Goal: Contribute content: Add original content to the website for others to see

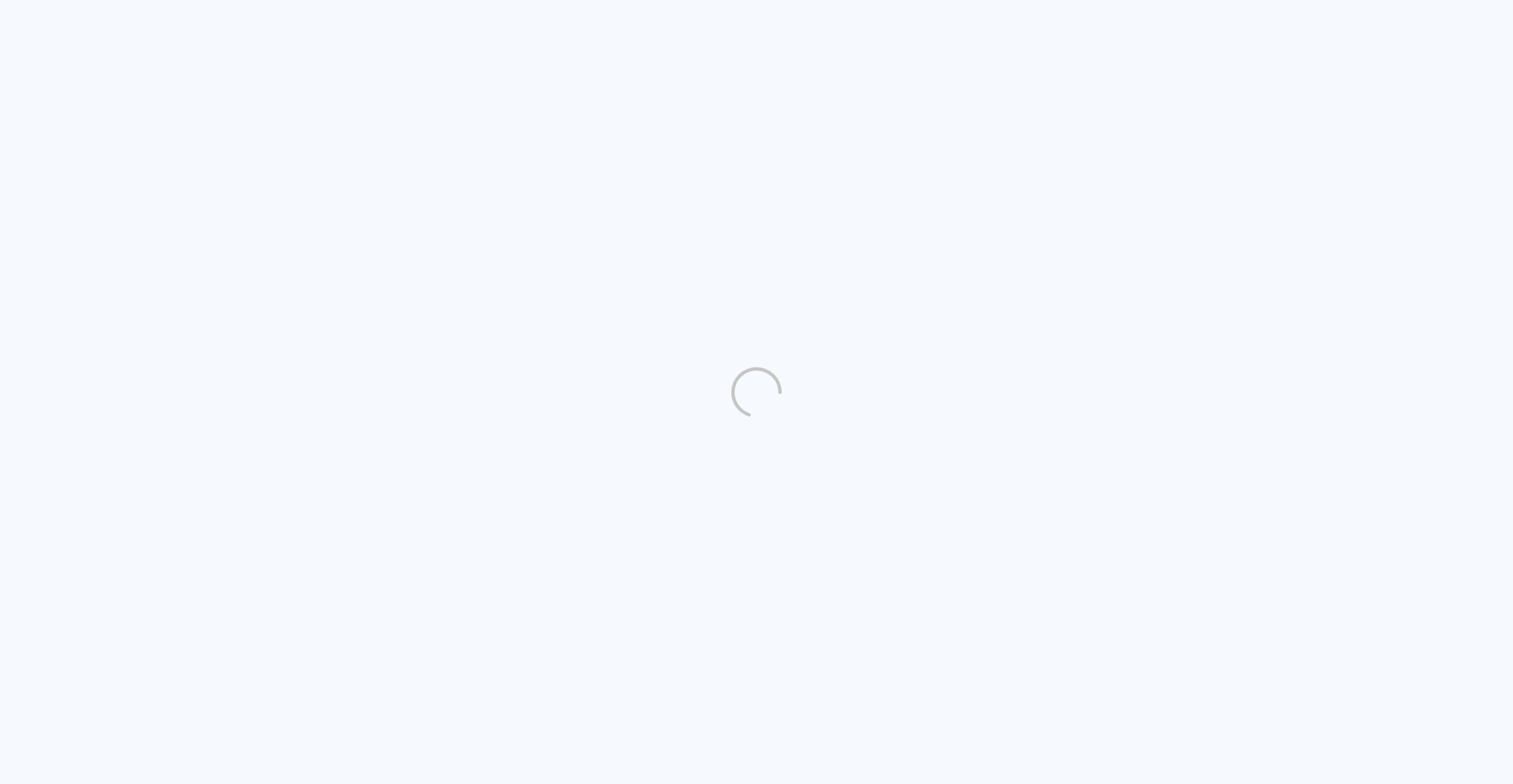
click at [1311, 108] on quentale-directory at bounding box center [756, 392] width 1513 height 784
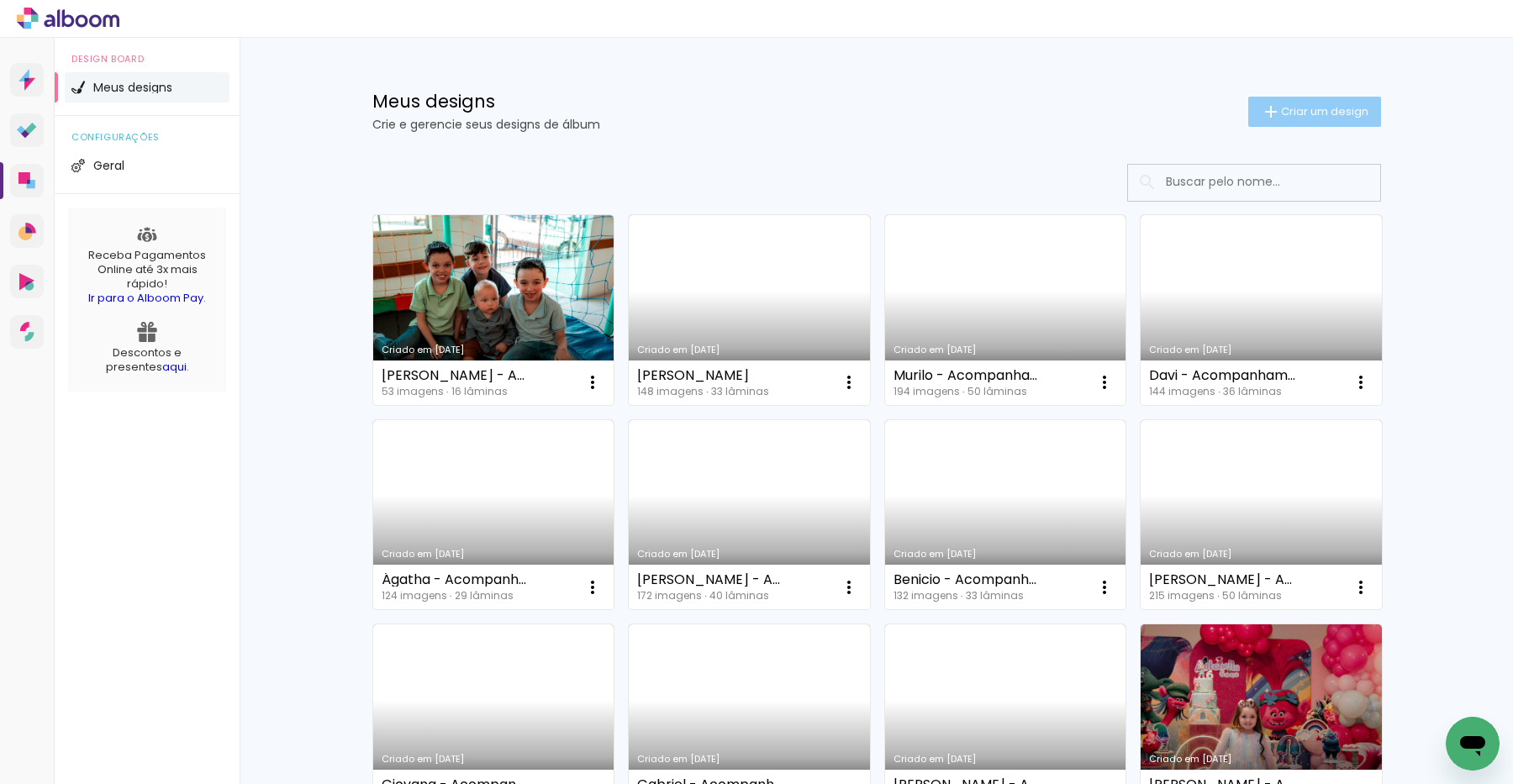
click at [1276, 116] on iron-icon at bounding box center [1271, 112] width 21 height 21
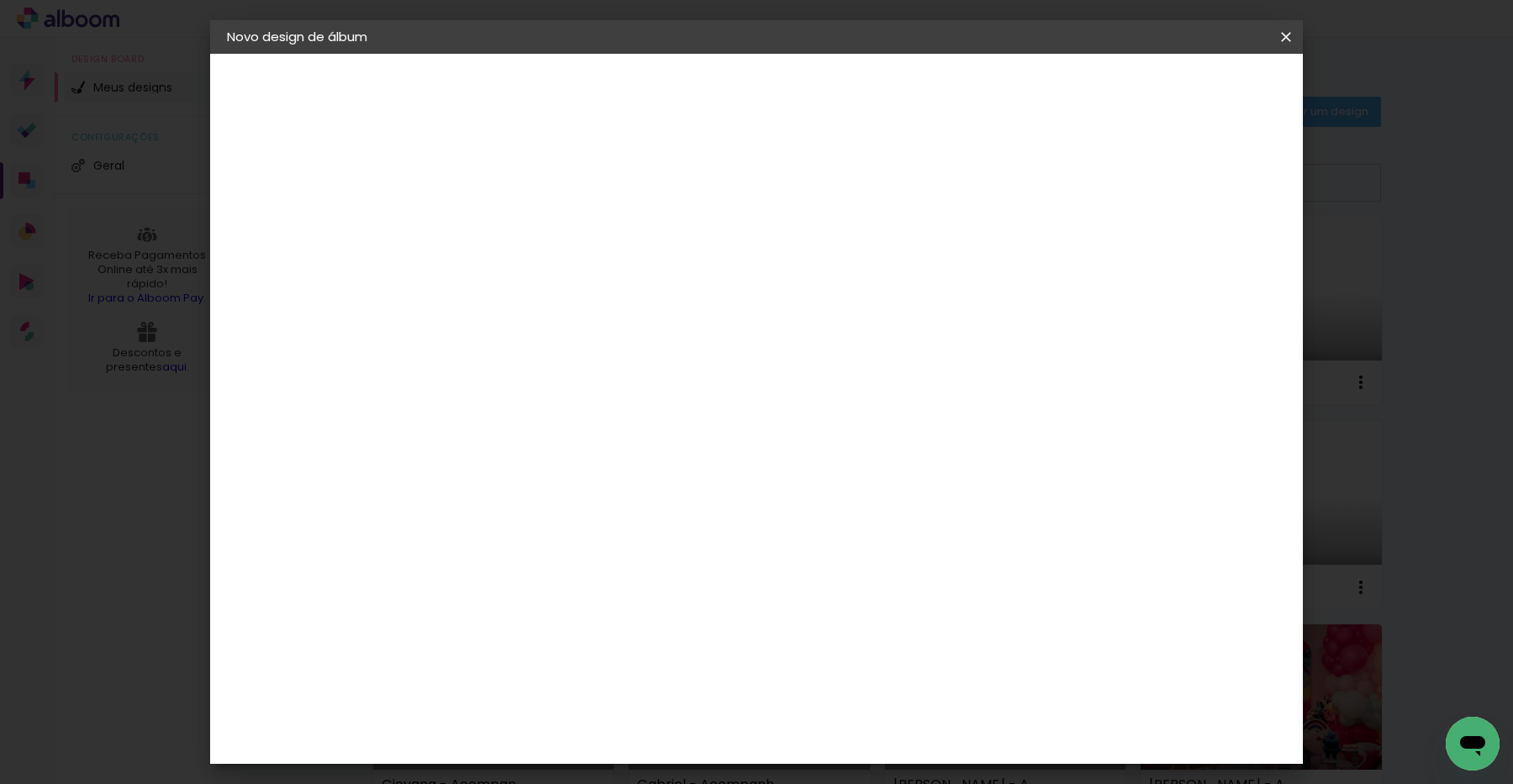
click at [502, 226] on input at bounding box center [502, 226] width 0 height 26
type input "[PERSON_NAME]"
type paper-input "[PERSON_NAME]"
click at [0, 0] on slot "Avançar" at bounding box center [0, 0] width 0 height 0
click at [623, 319] on input at bounding box center [544, 320] width 170 height 21
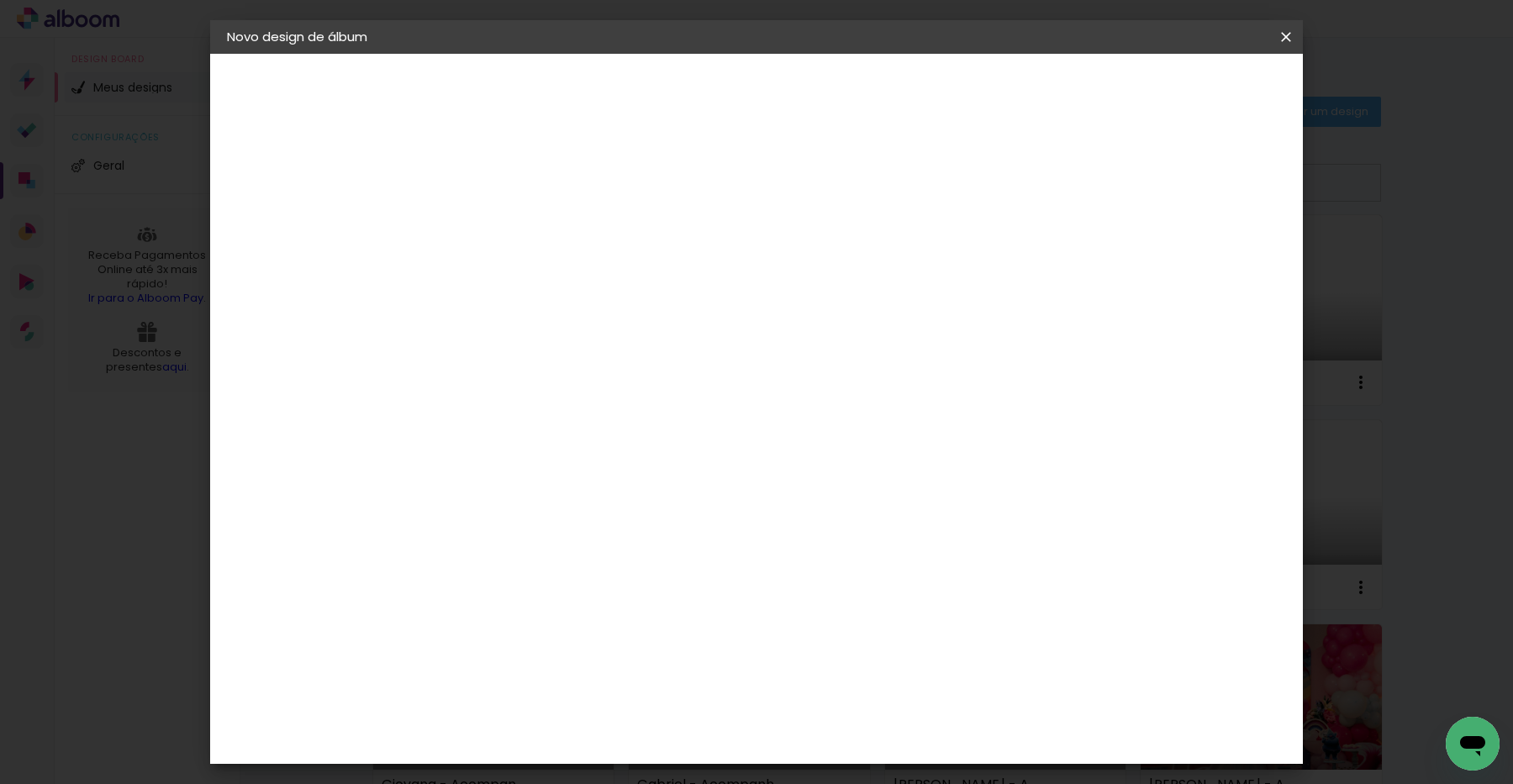
type input "Vi"
type paper-input "Vi"
click at [541, 438] on div "Viacolor" at bounding box center [517, 442] width 55 height 13
click at [532, 439] on div "Viacolor" at bounding box center [517, 442] width 55 height 13
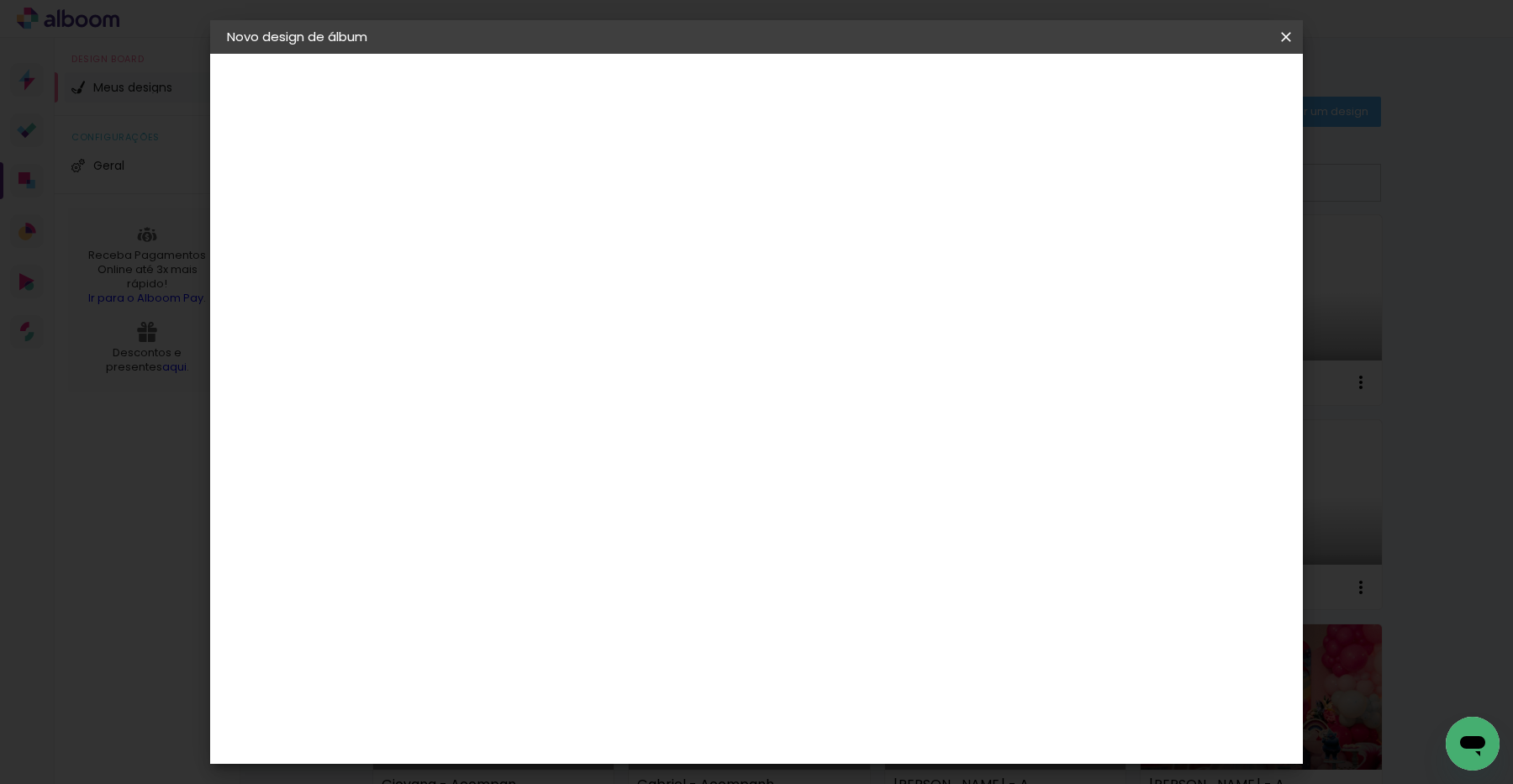
click at [601, 451] on paper-item "Viacolor" at bounding box center [528, 442] width 148 height 37
click at [545, 447] on div "Viacolor" at bounding box center [517, 442] width 55 height 13
click at [797, 197] on div "Fornecedor Escolha um fornecedor ou avance com o tamanho livre. Voltar Avançar" at bounding box center [612, 125] width 368 height 143
click at [0, 0] on slot "Avançar" at bounding box center [0, 0] width 0 height 0
click at [568, 280] on input "text" at bounding box center [534, 293] width 65 height 26
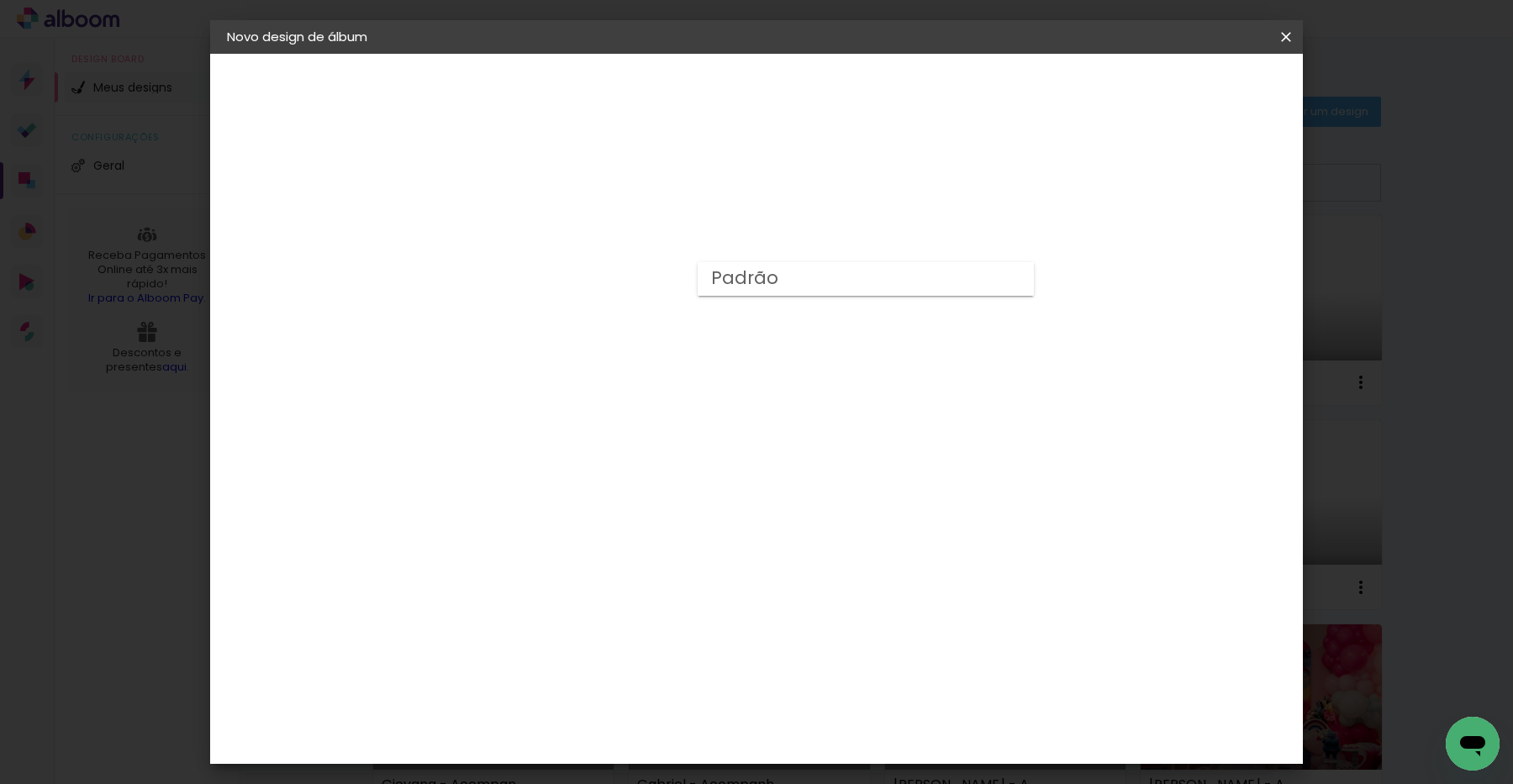
drag, startPoint x: 796, startPoint y: 285, endPoint x: 787, endPoint y: 307, distance: 23.8
click at [795, 286] on paper-item "Padrão" at bounding box center [865, 279] width 337 height 34
type input "Padrão"
click at [615, 340] on div "Horizontal" at bounding box center [576, 347] width 78 height 37
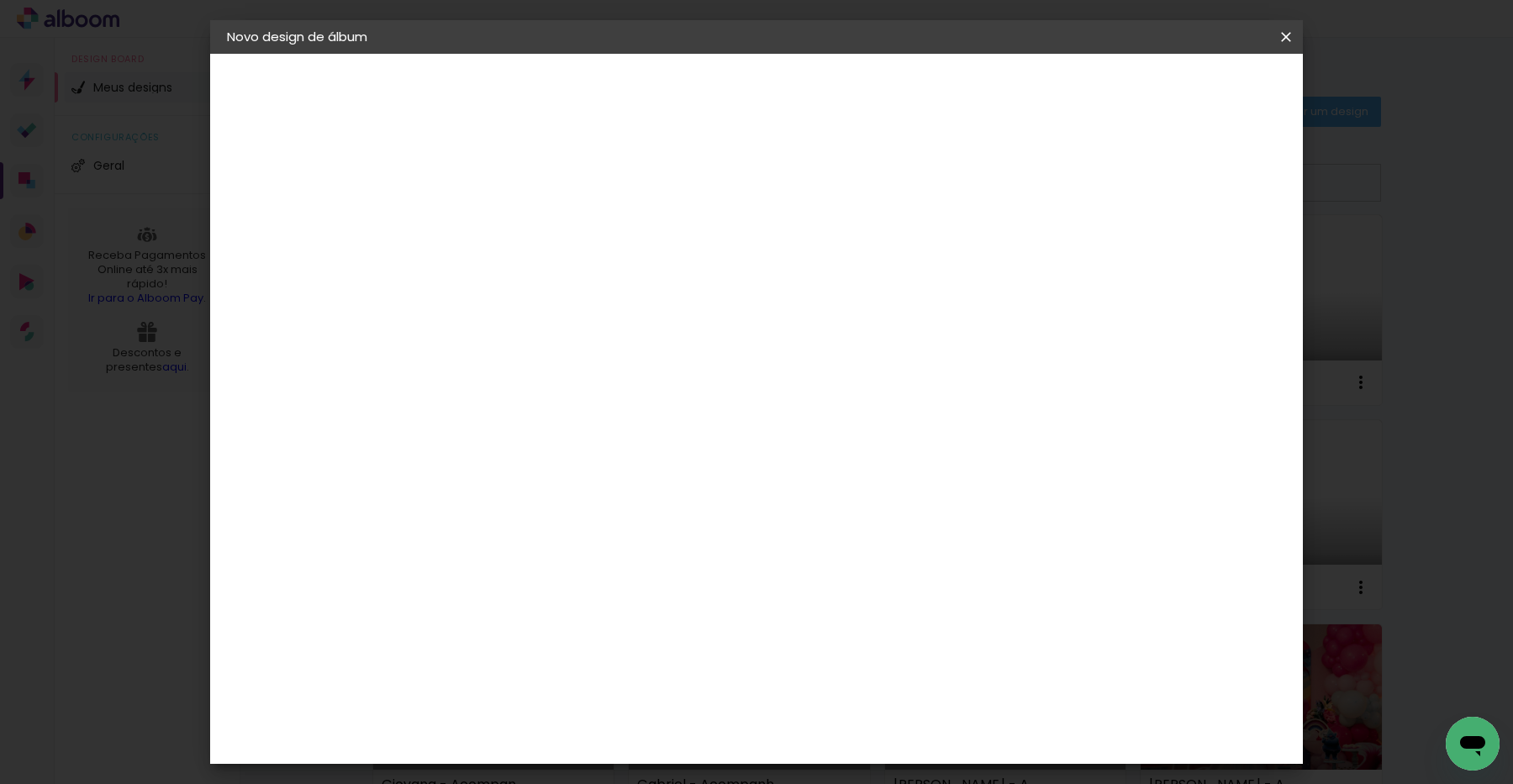
click at [615, 629] on span "25 × 25" at bounding box center [576, 652] width 78 height 45
click at [0, 0] on slot "Avançar" at bounding box center [0, 0] width 0 height 0
click at [1193, 91] on span "Iniciar design" at bounding box center [1155, 89] width 76 height 12
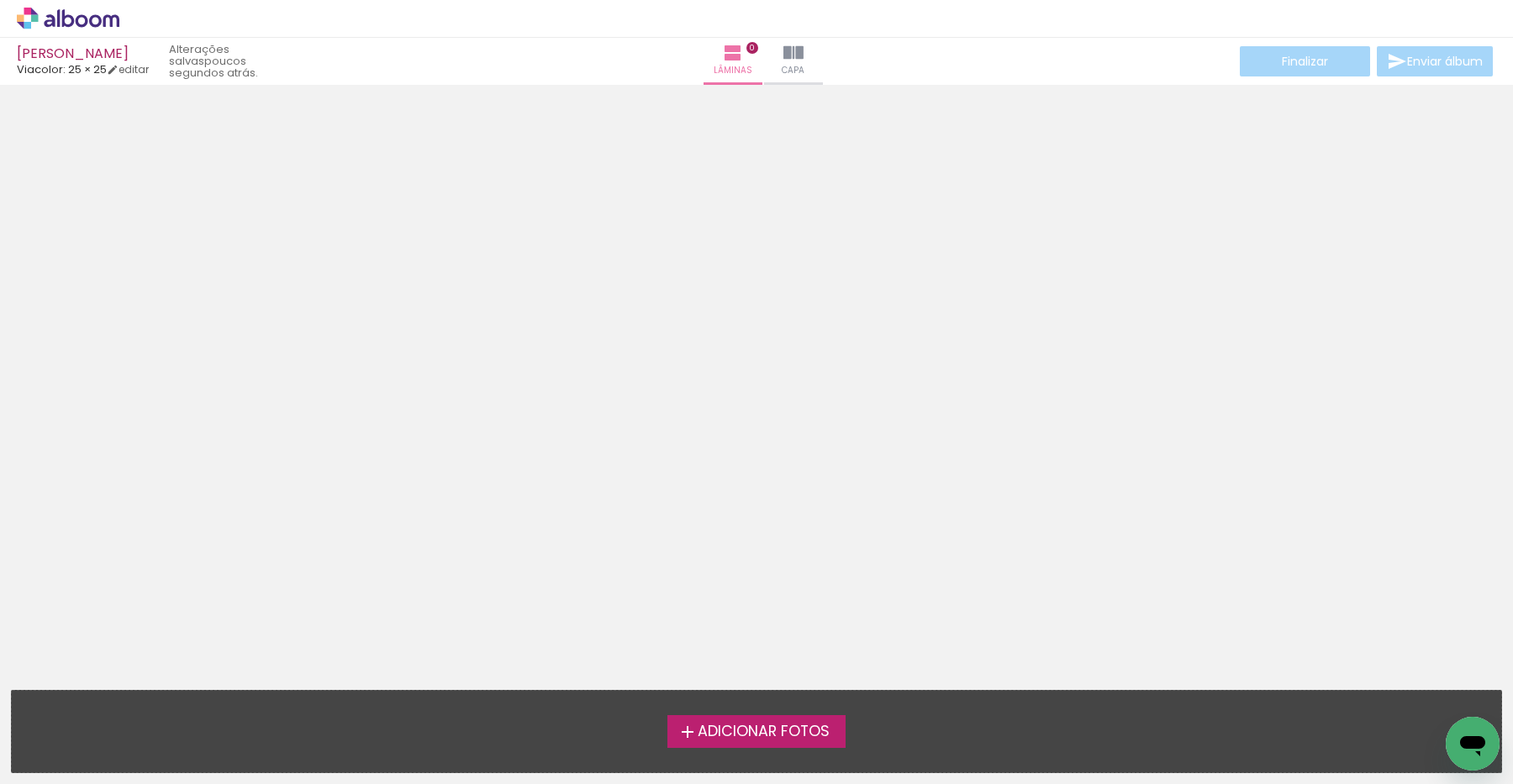
click at [727, 728] on span "Adicionar Fotos" at bounding box center [763, 732] width 132 height 15
click at [0, 0] on input "file" at bounding box center [0, 0] width 0 height 0
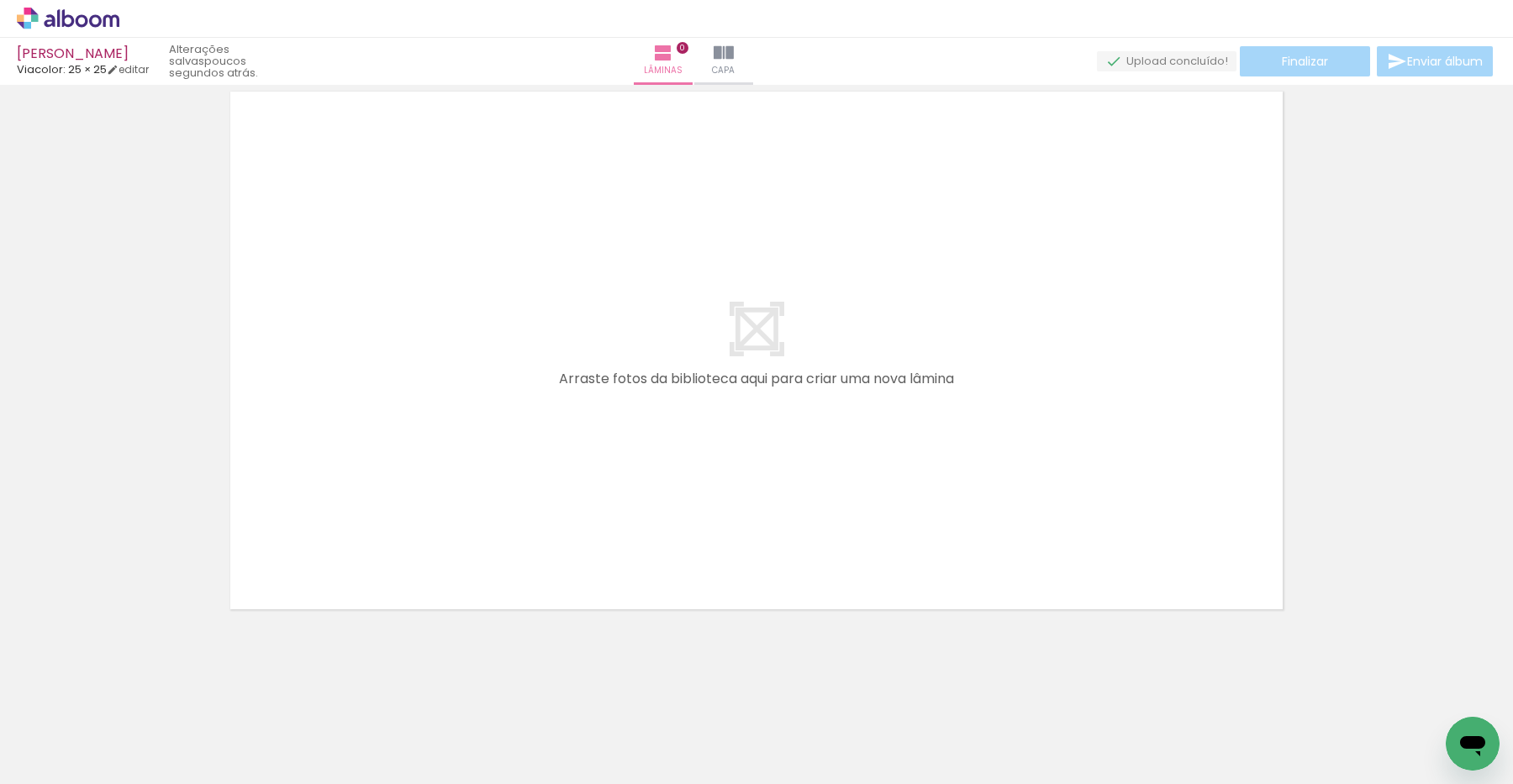
scroll to position [0, 1]
click at [685, 493] on quentale-layouter at bounding box center [756, 351] width 1074 height 540
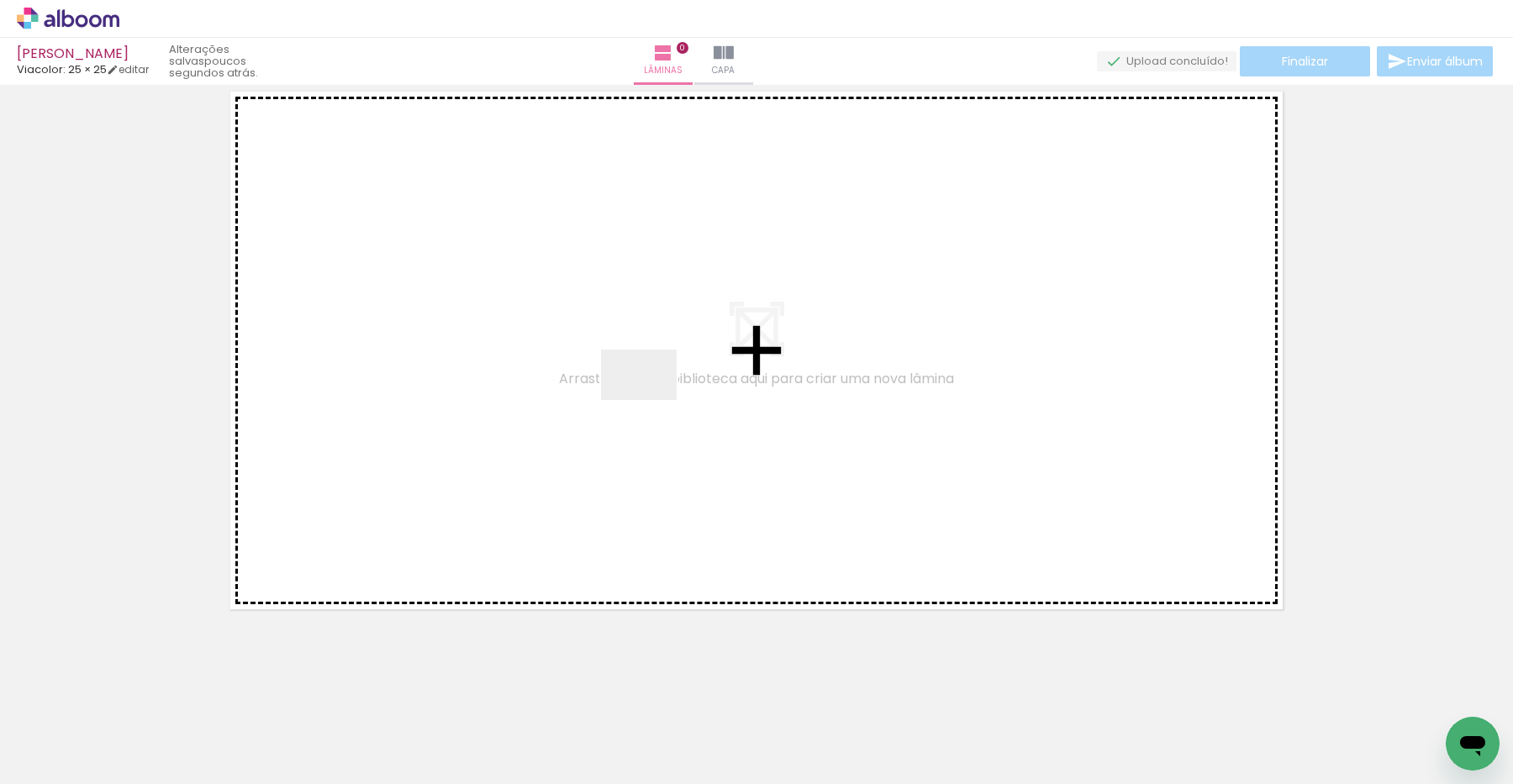
drag, startPoint x: 186, startPoint y: 730, endPoint x: 652, endPoint y: 400, distance: 571.0
click at [652, 400] on quentale-workspace at bounding box center [756, 392] width 1513 height 784
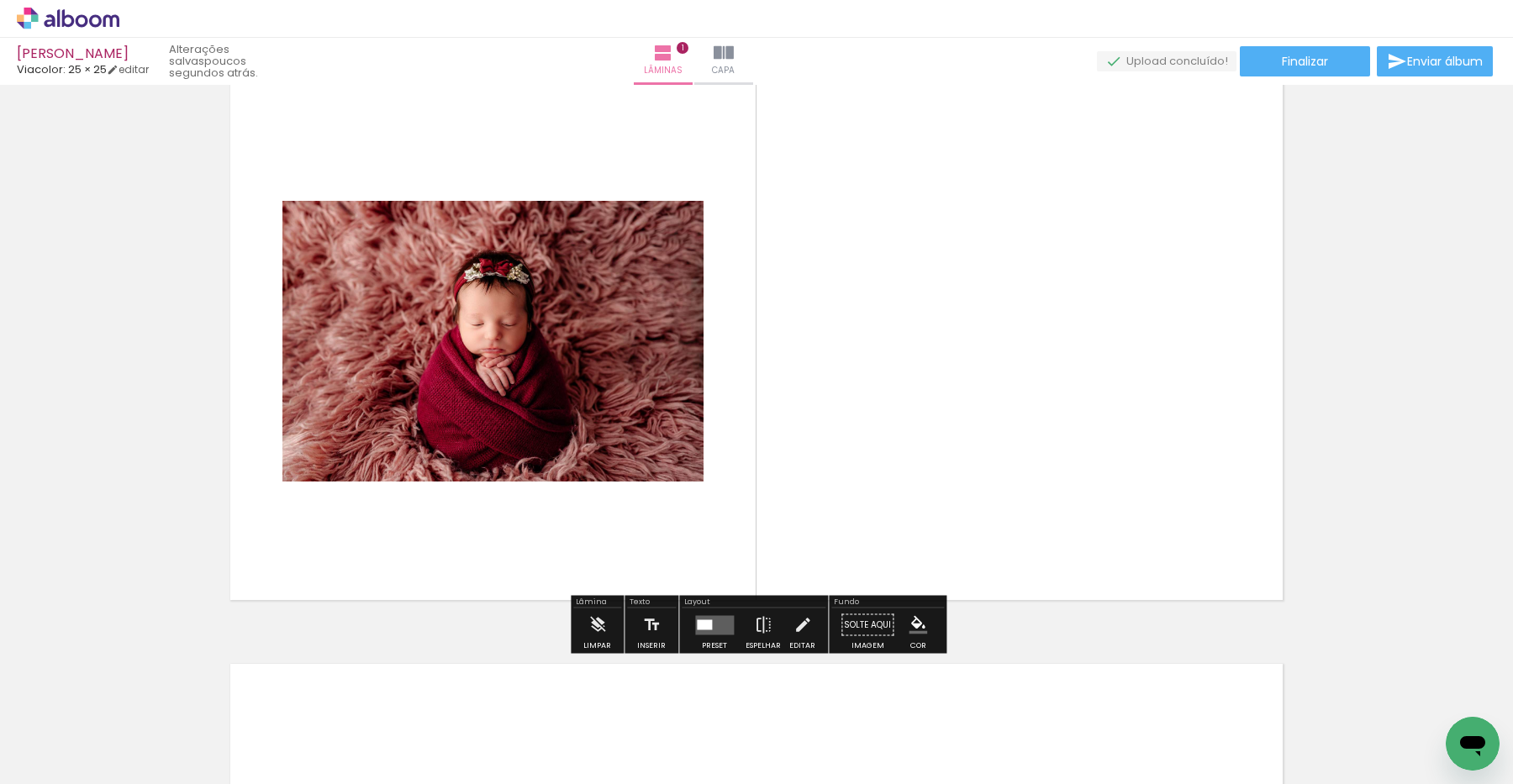
scroll to position [70, 0]
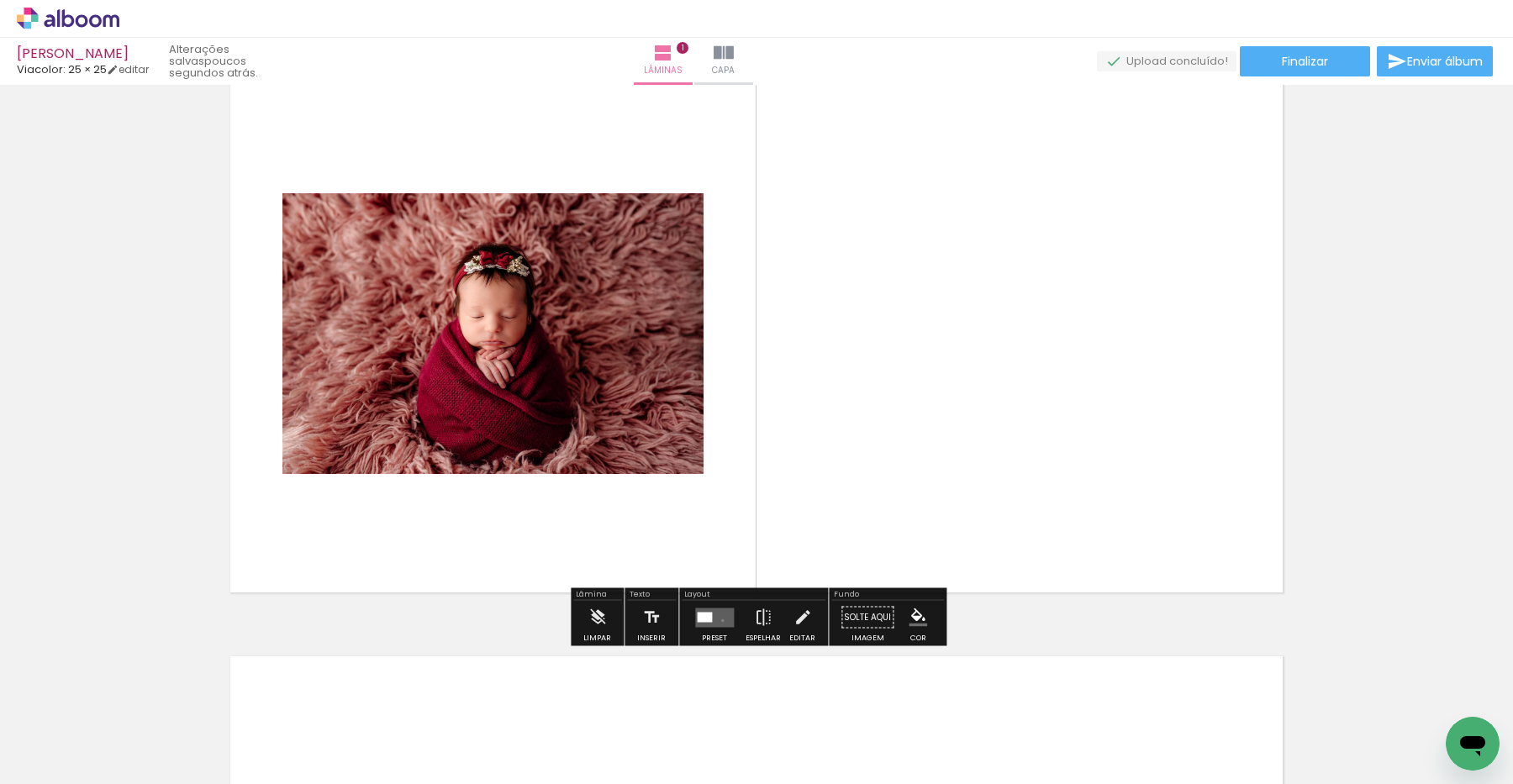
click at [719, 620] on quentale-layouter at bounding box center [714, 617] width 38 height 20
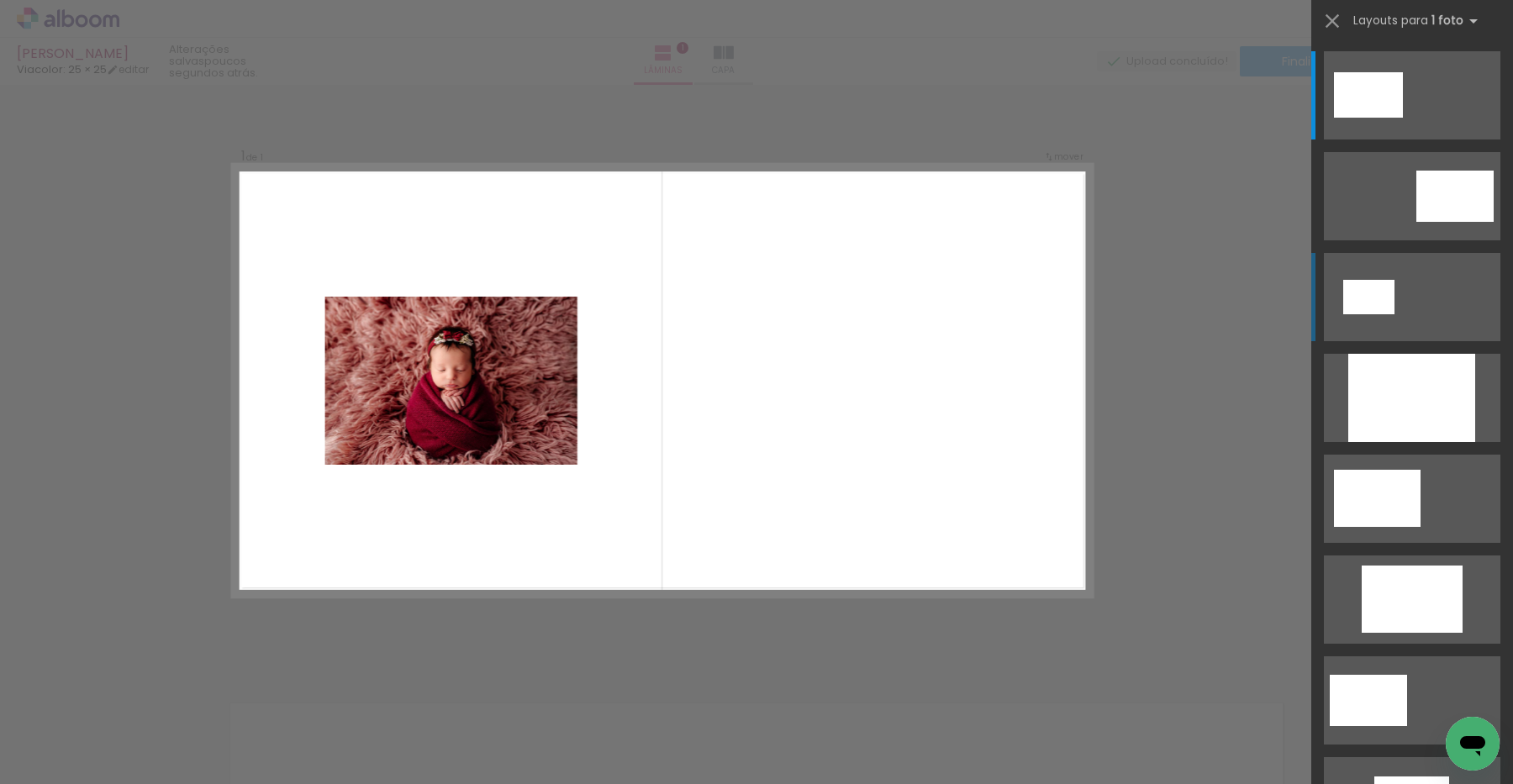
scroll to position [21, 0]
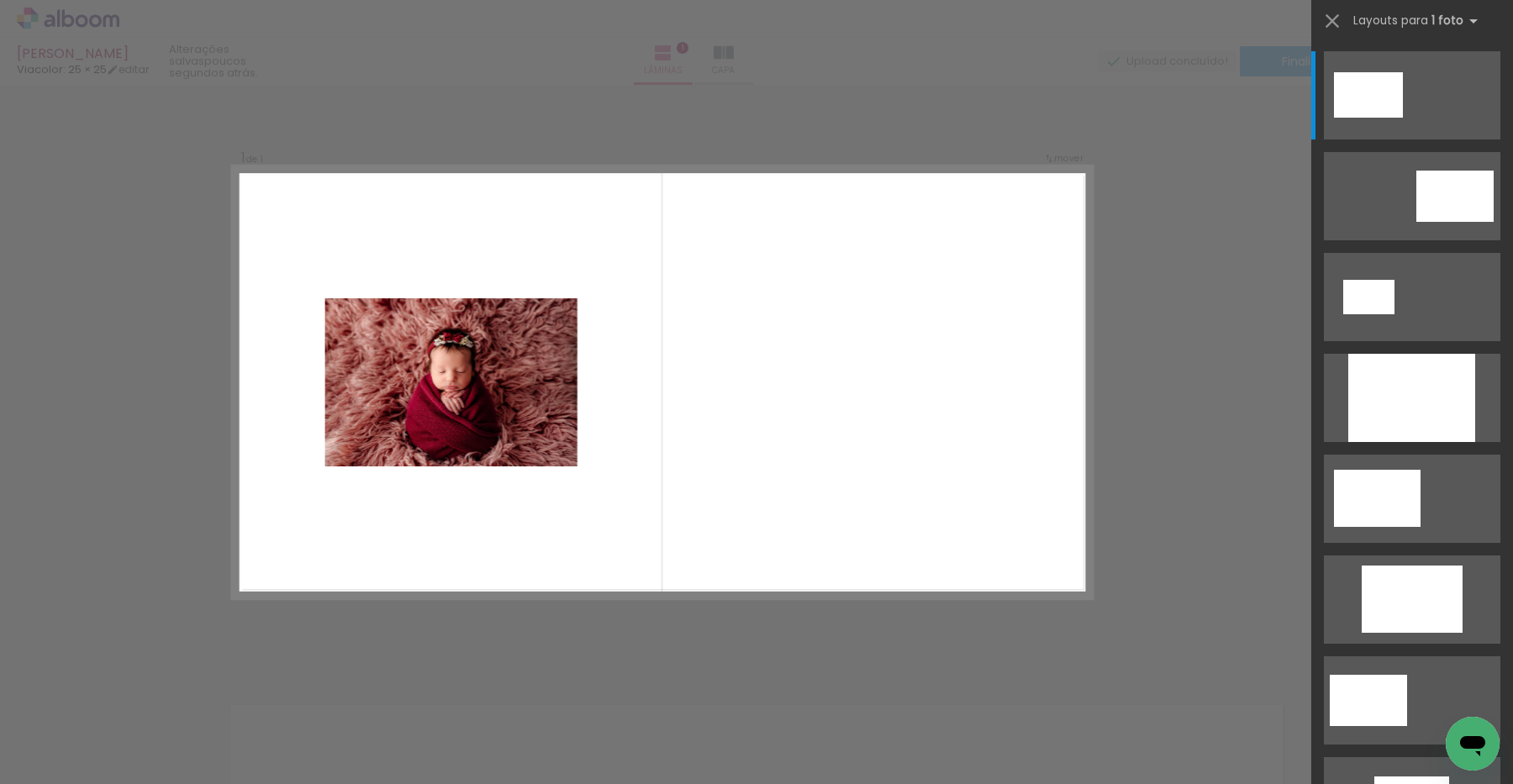
drag, startPoint x: 1393, startPoint y: 290, endPoint x: 1249, endPoint y: 391, distance: 175.9
click at [1393, 290] on div at bounding box center [1369, 296] width 51 height 34
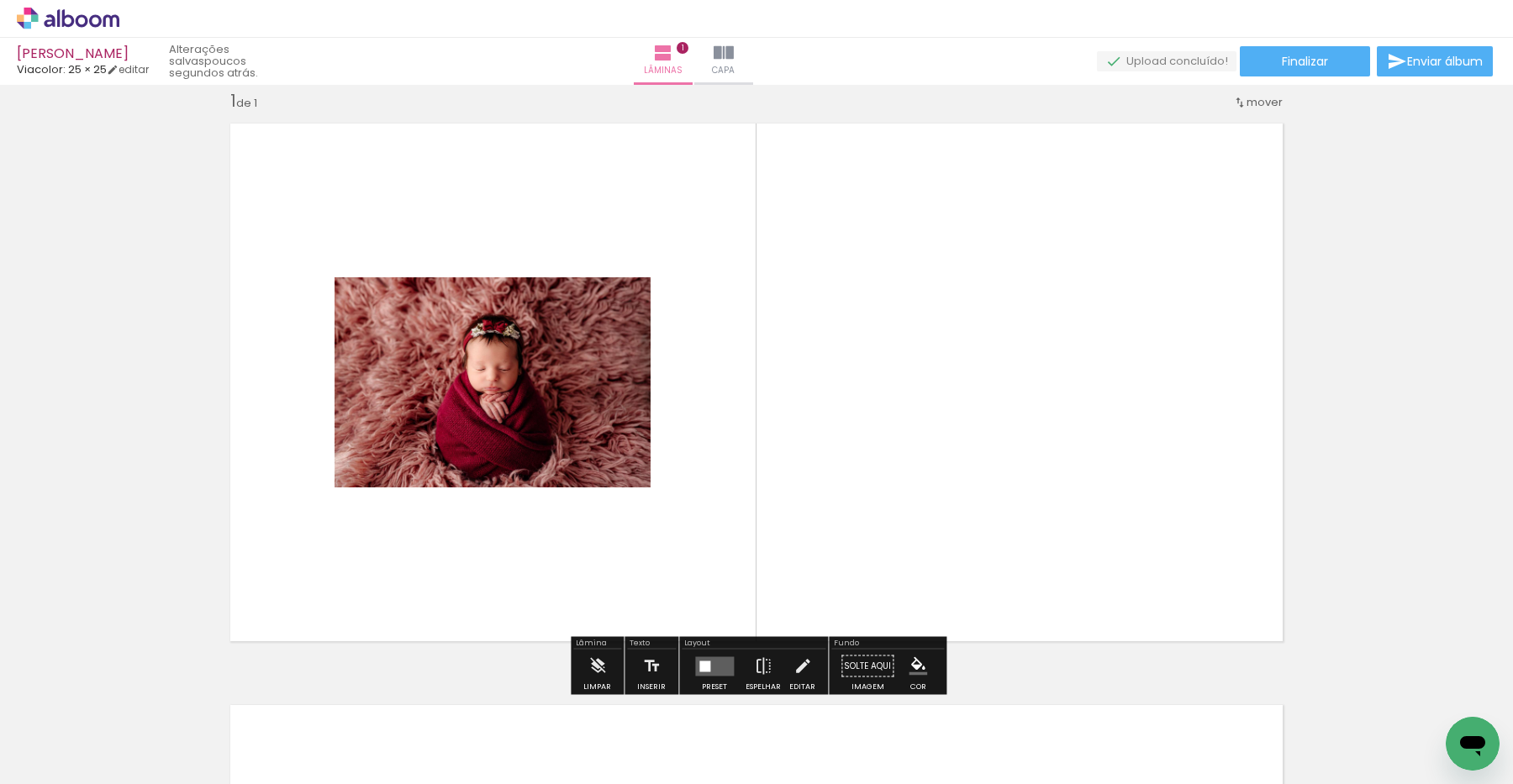
drag, startPoint x: 758, startPoint y: 658, endPoint x: 772, endPoint y: 643, distance: 20.5
click at [759, 658] on iron-icon at bounding box center [763, 667] width 19 height 34
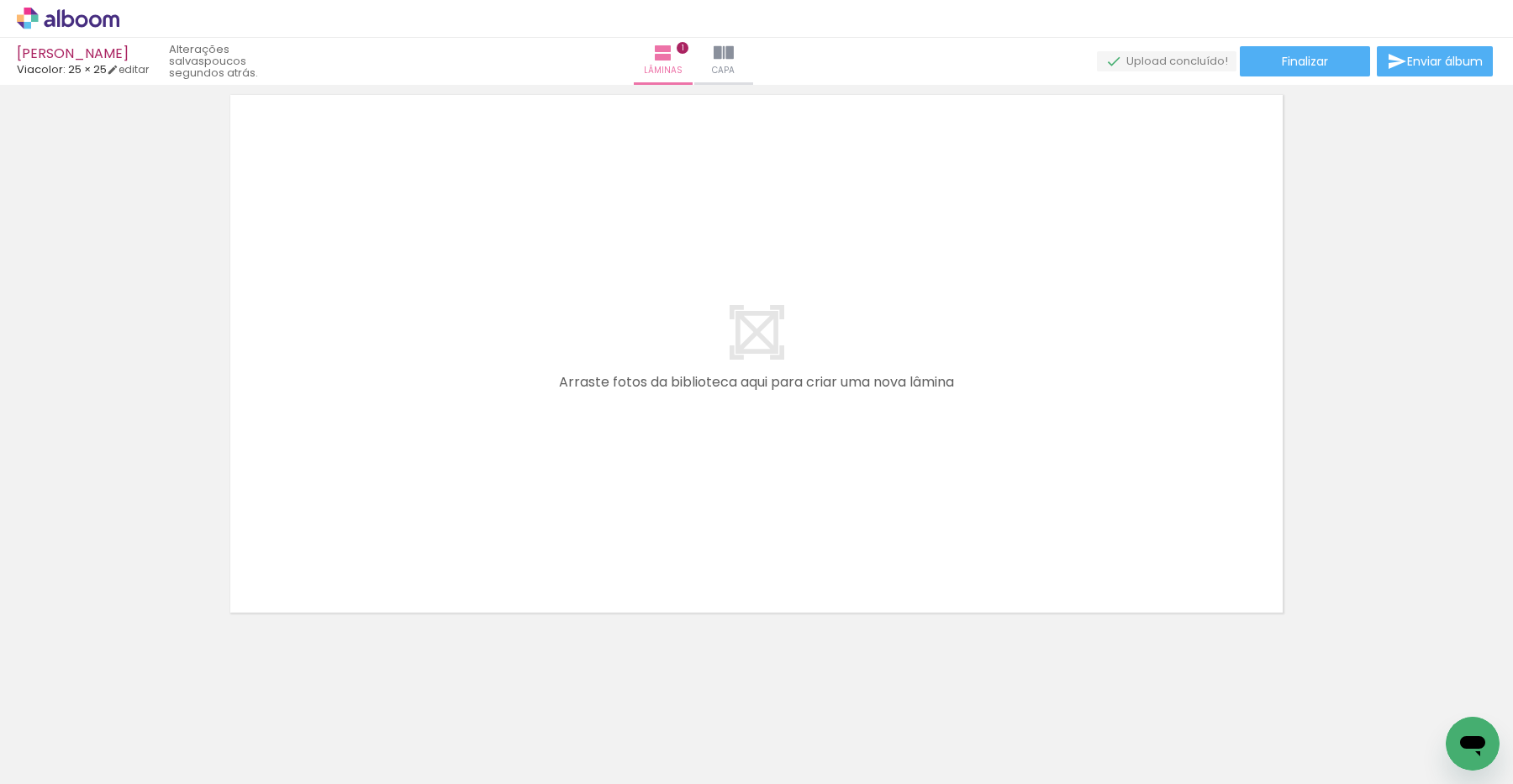
scroll to position [635, 0]
drag, startPoint x: 291, startPoint y: 651, endPoint x: 337, endPoint y: 608, distance: 63.0
click at [382, 537] on quentale-workspace at bounding box center [756, 392] width 1513 height 784
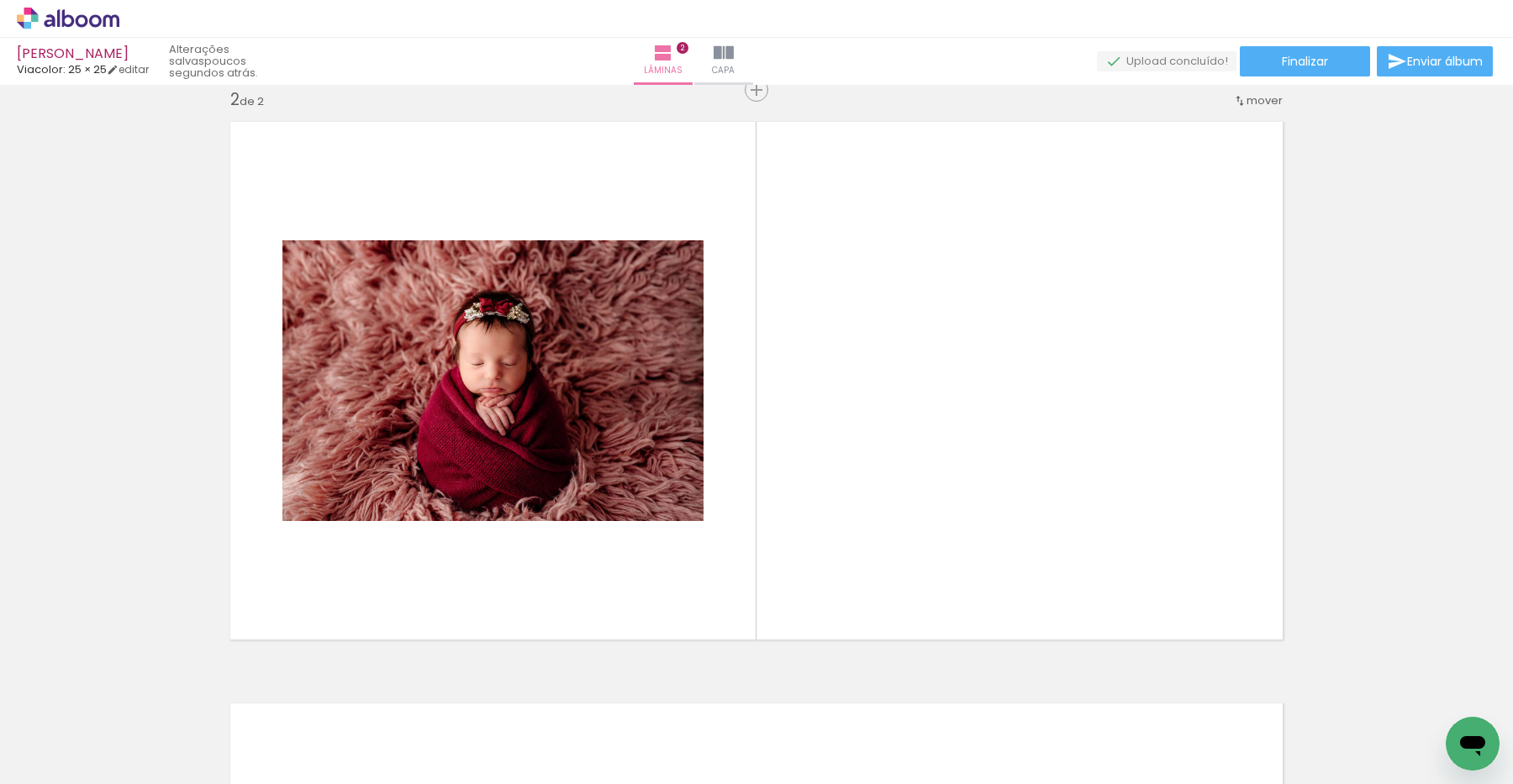
scroll to position [602, 0]
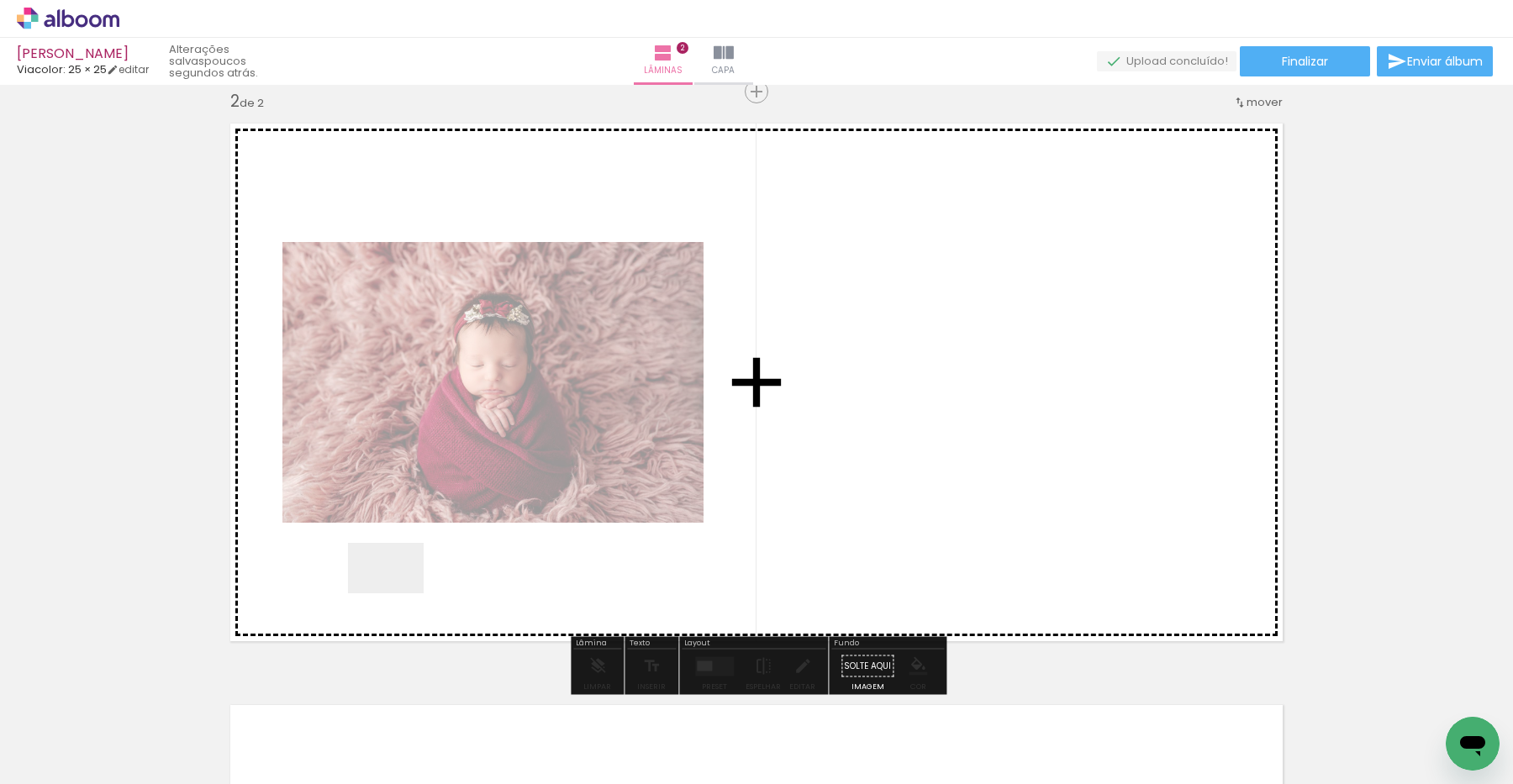
drag, startPoint x: 269, startPoint y: 726, endPoint x: 373, endPoint y: 660, distance: 123.2
click at [398, 593] on quentale-workspace at bounding box center [756, 392] width 1513 height 784
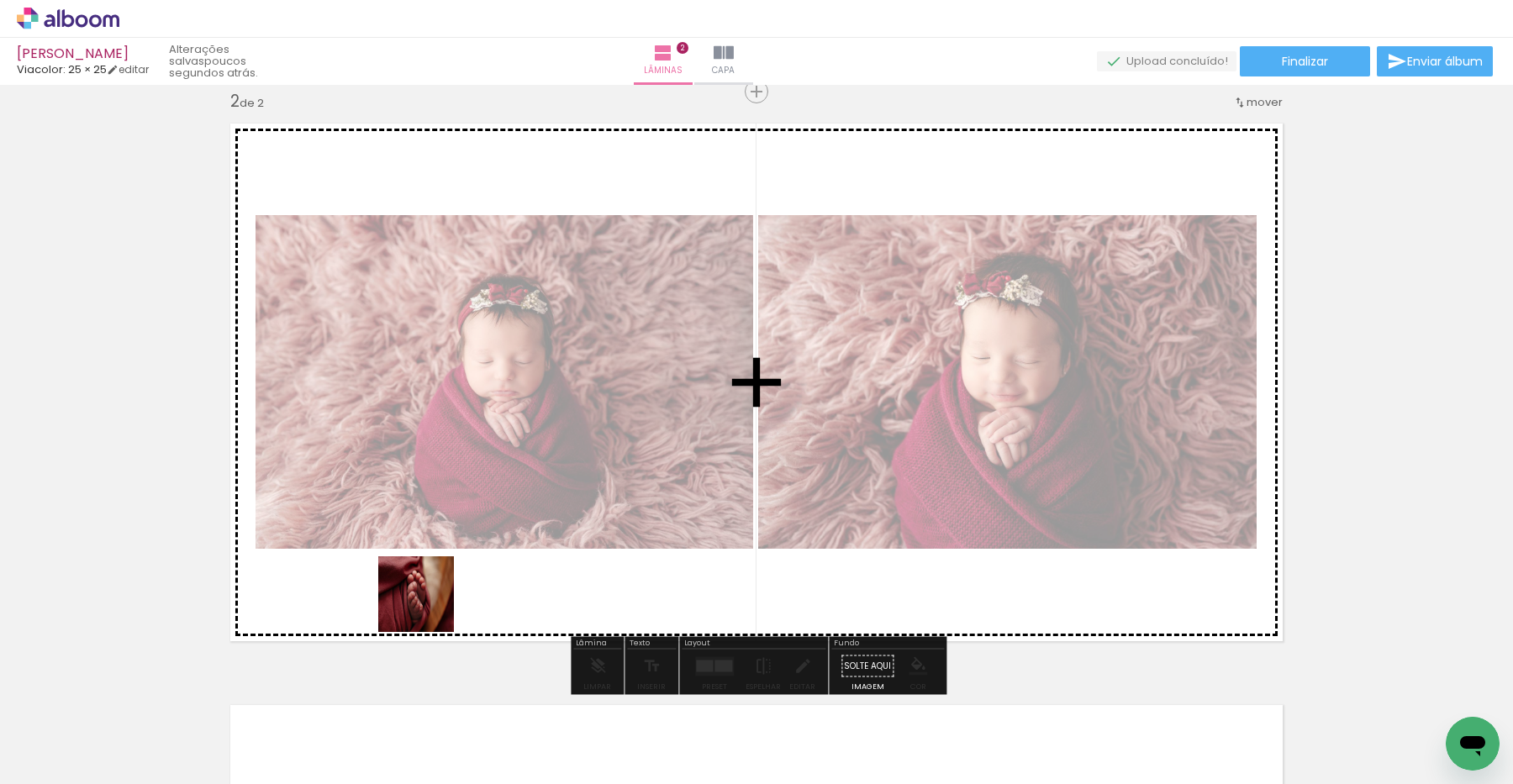
drag, startPoint x: 366, startPoint y: 714, endPoint x: 429, endPoint y: 607, distance: 124.2
click at [429, 607] on quentale-workspace at bounding box center [756, 392] width 1513 height 784
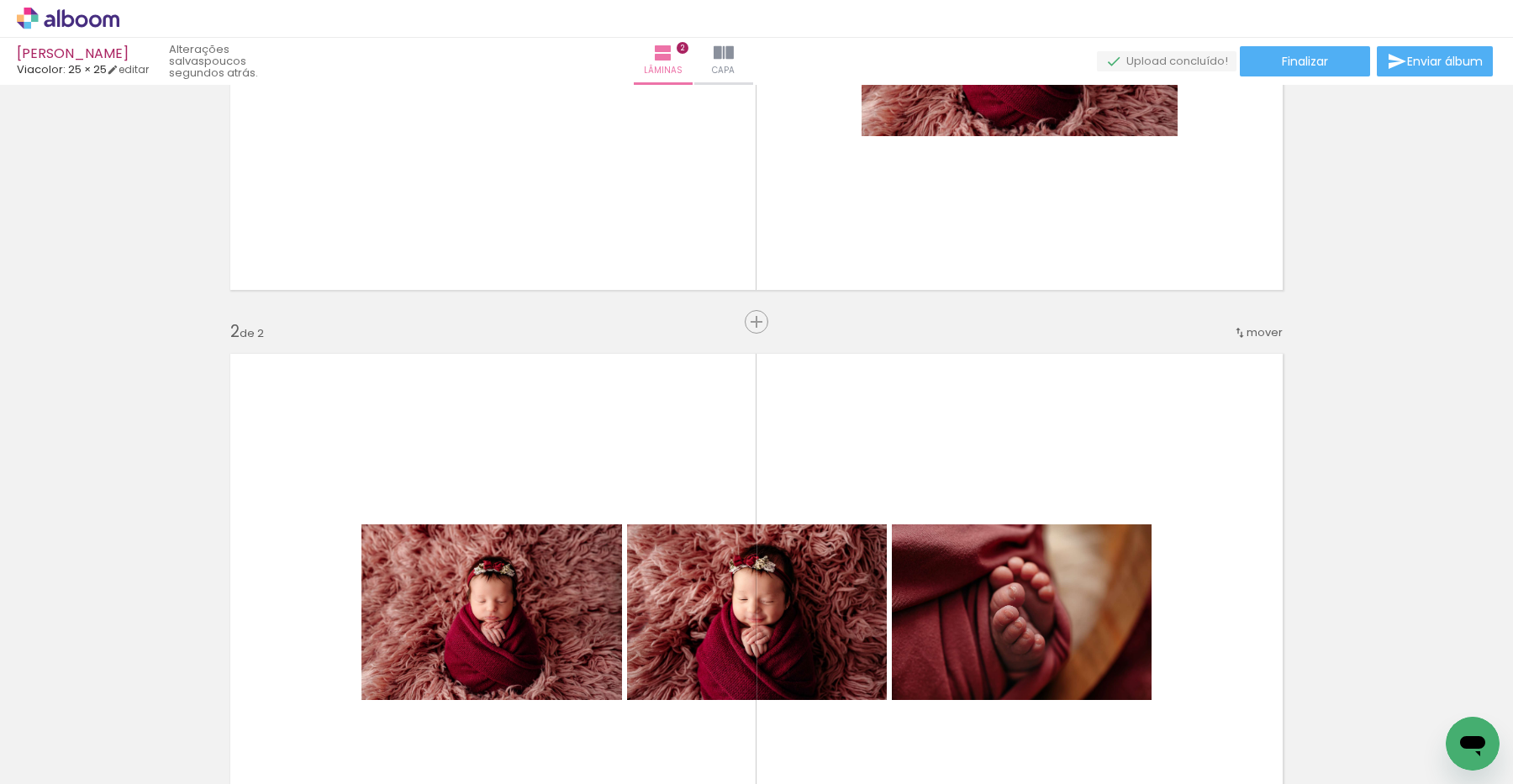
scroll to position [346, 0]
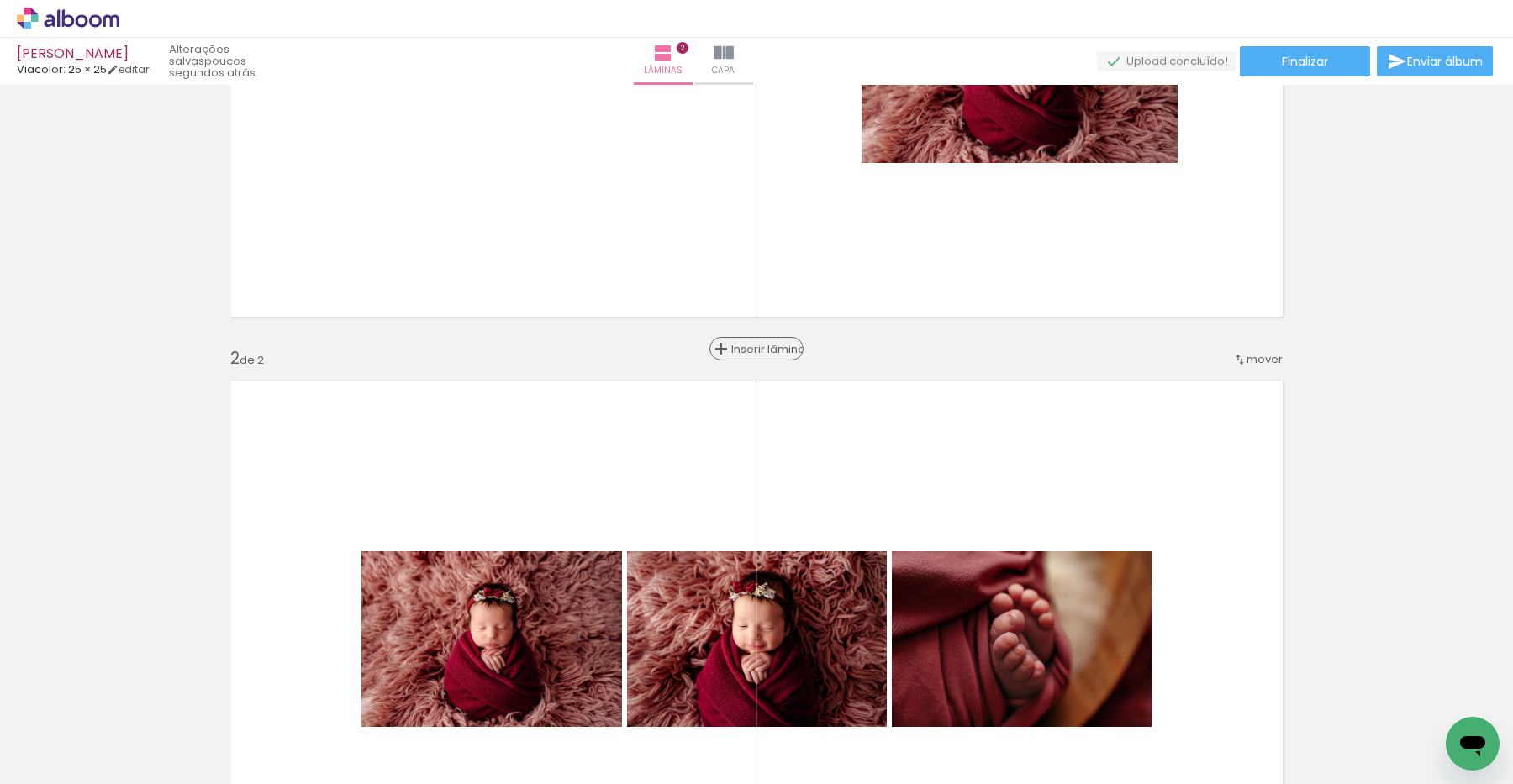
click at [761, 347] on span "Inserir lâmina" at bounding box center [763, 350] width 65 height 11
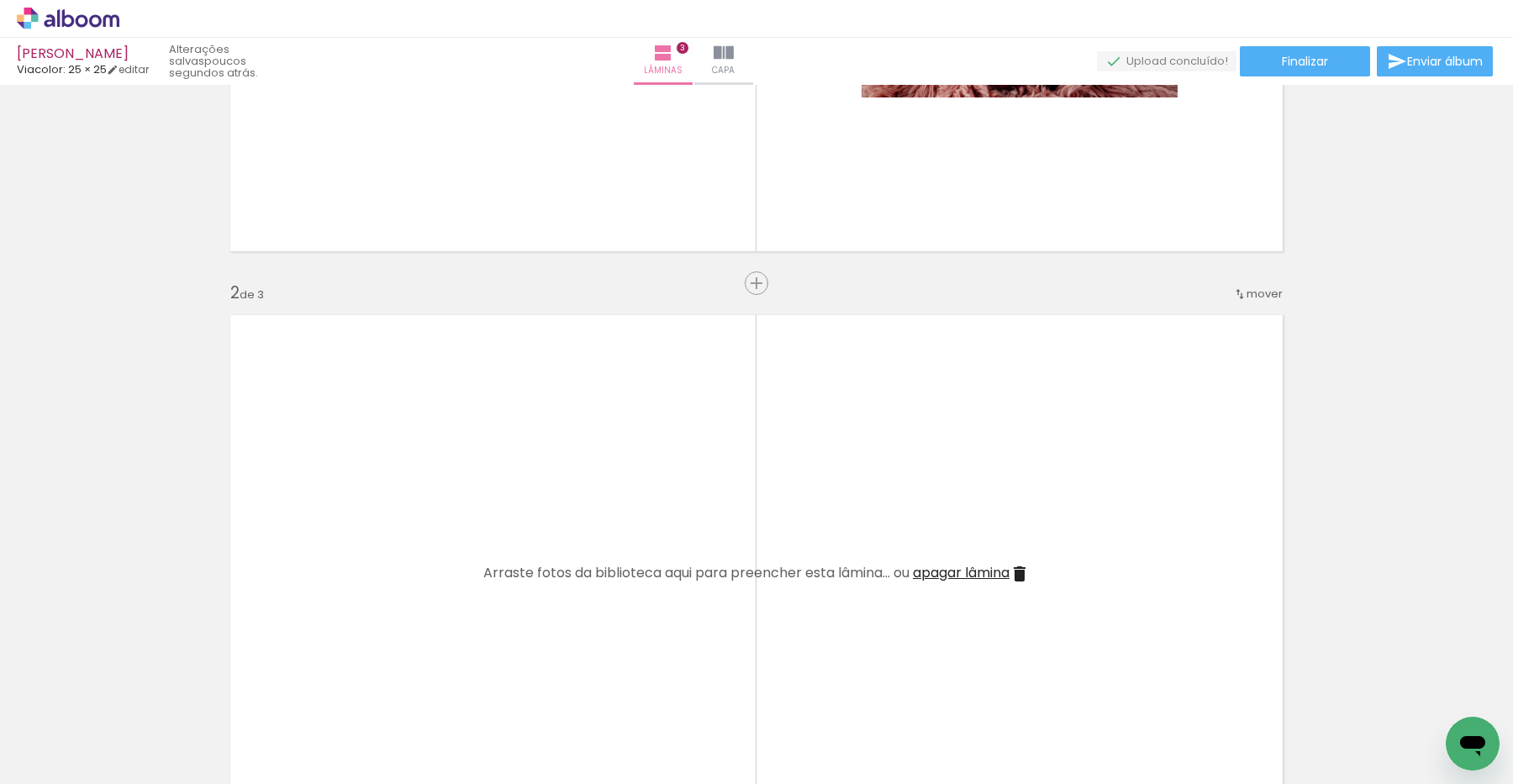
scroll to position [412, 0]
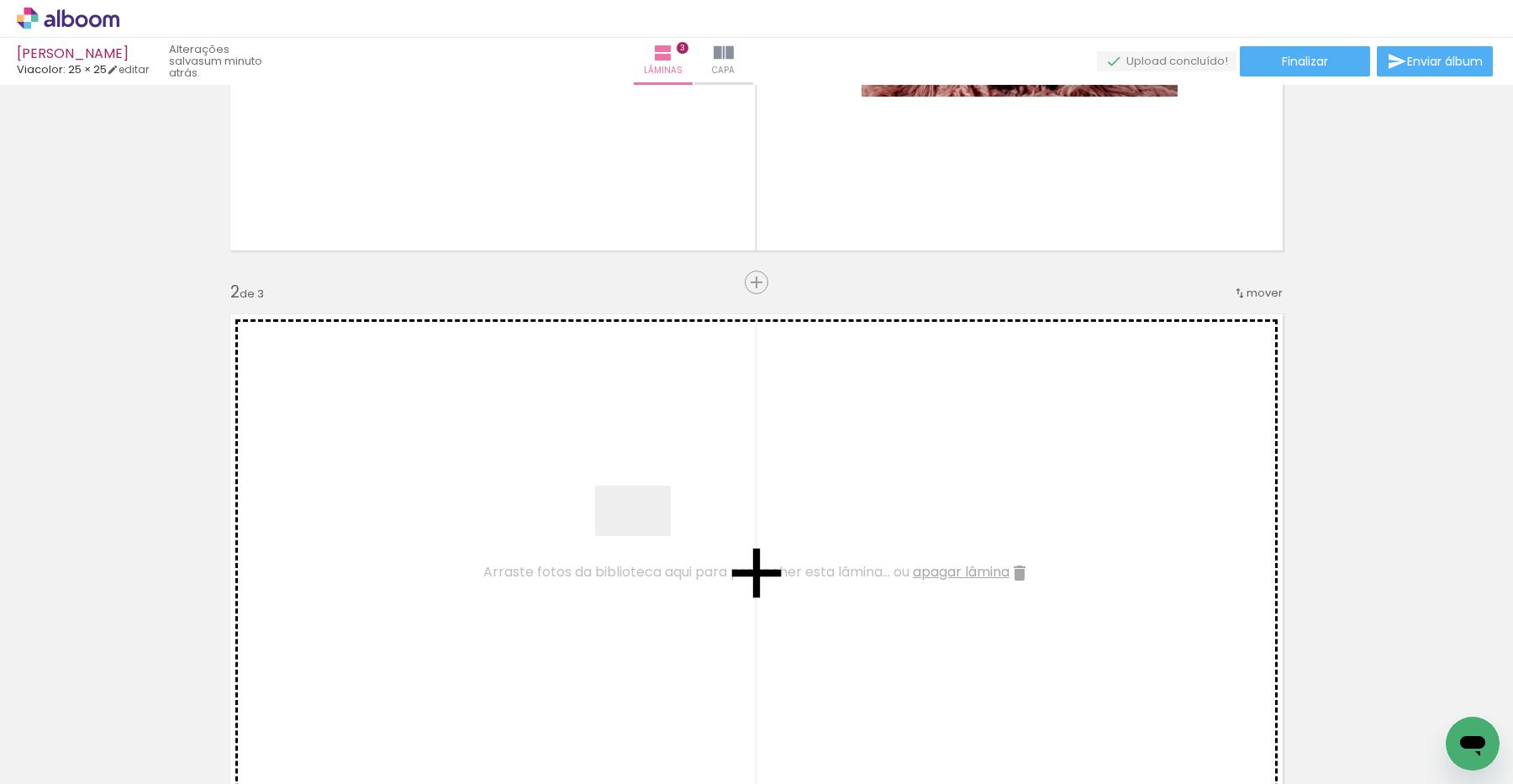
drag, startPoint x: 812, startPoint y: 718, endPoint x: 644, endPoint y: 536, distance: 247.7
click at [644, 536] on quentale-workspace at bounding box center [756, 392] width 1513 height 784
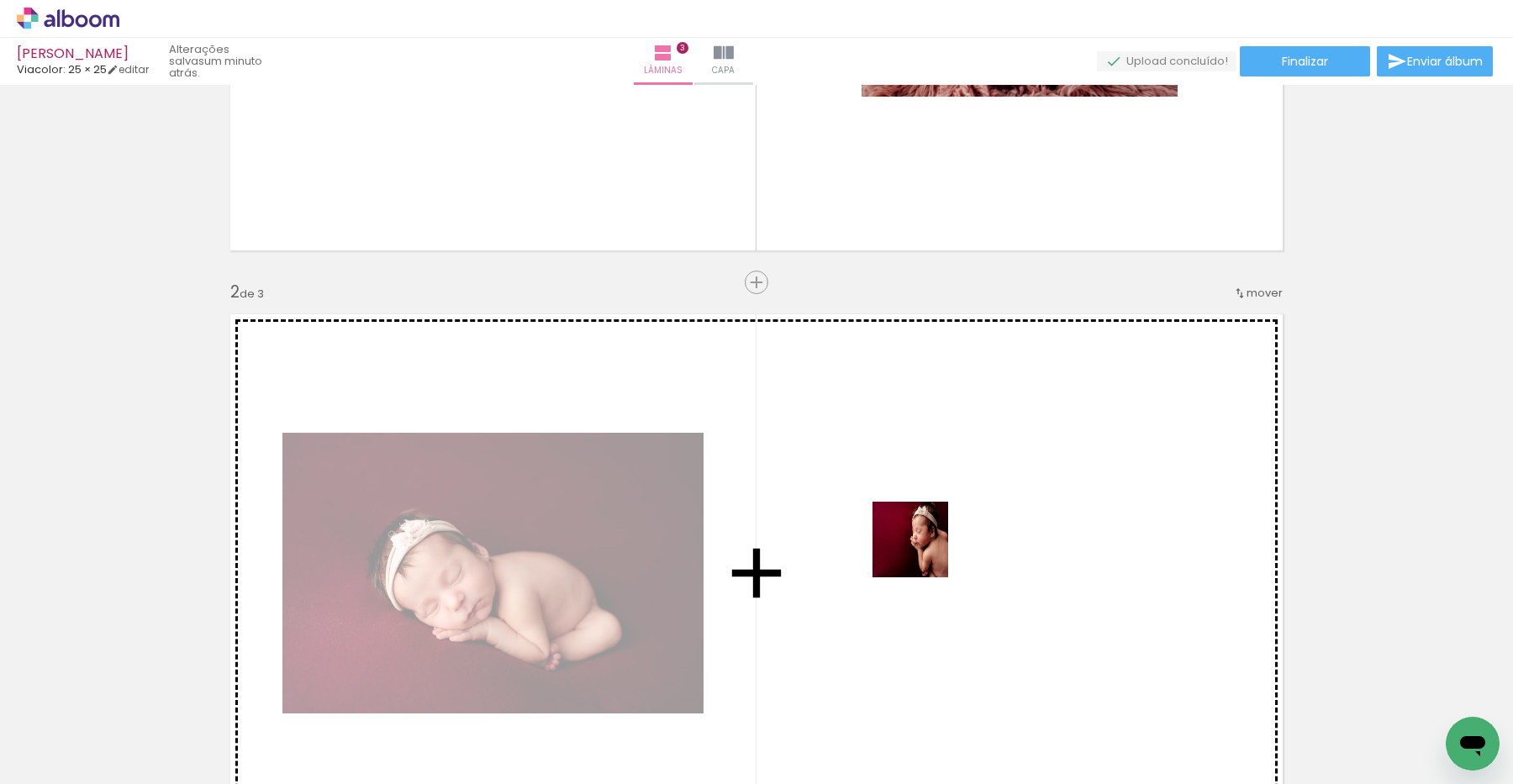
click at [924, 555] on quentale-workspace at bounding box center [756, 392] width 1513 height 784
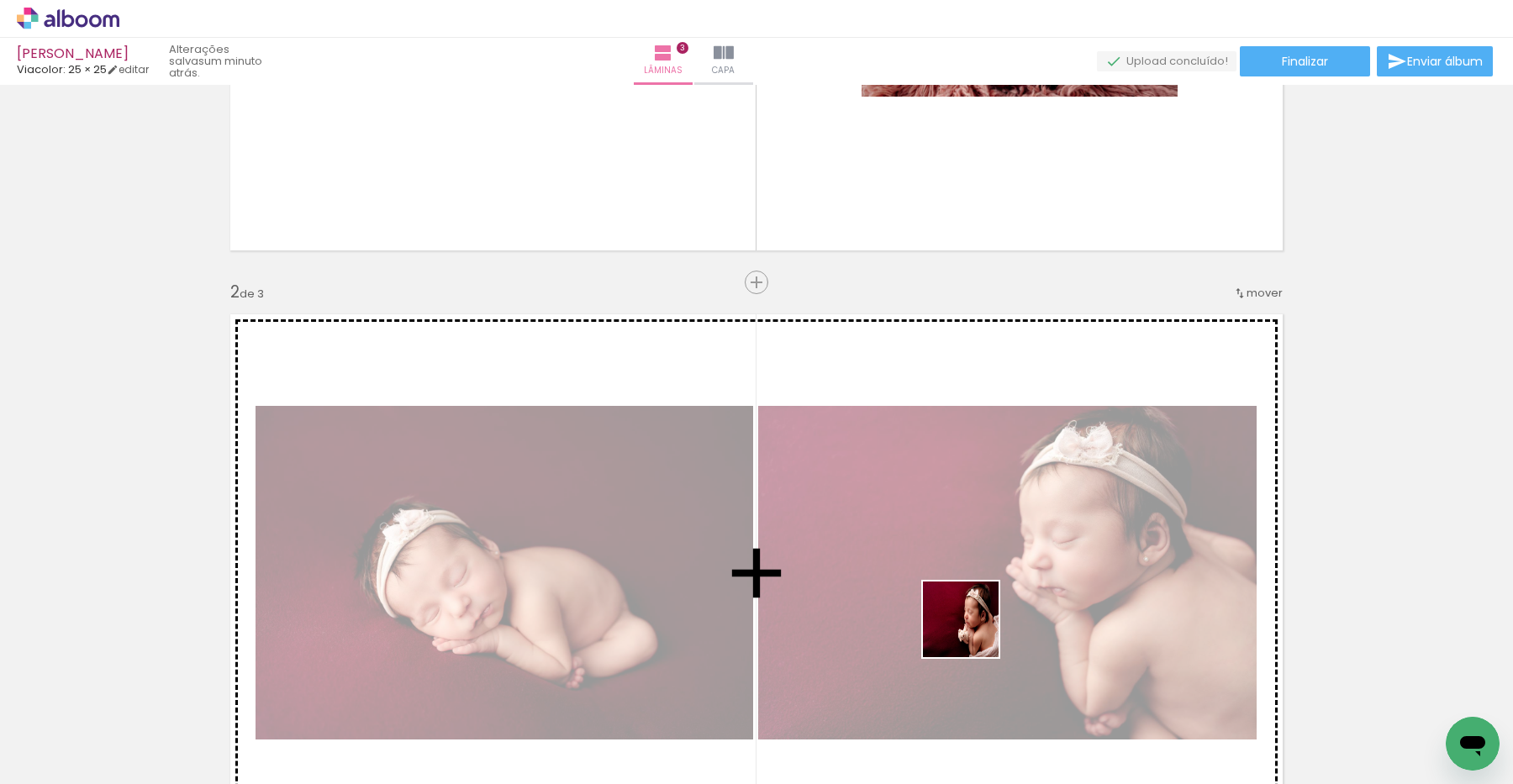
drag, startPoint x: 993, startPoint y: 718, endPoint x: 973, endPoint y: 632, distance: 88.3
click at [973, 632] on quentale-workspace at bounding box center [756, 392] width 1513 height 784
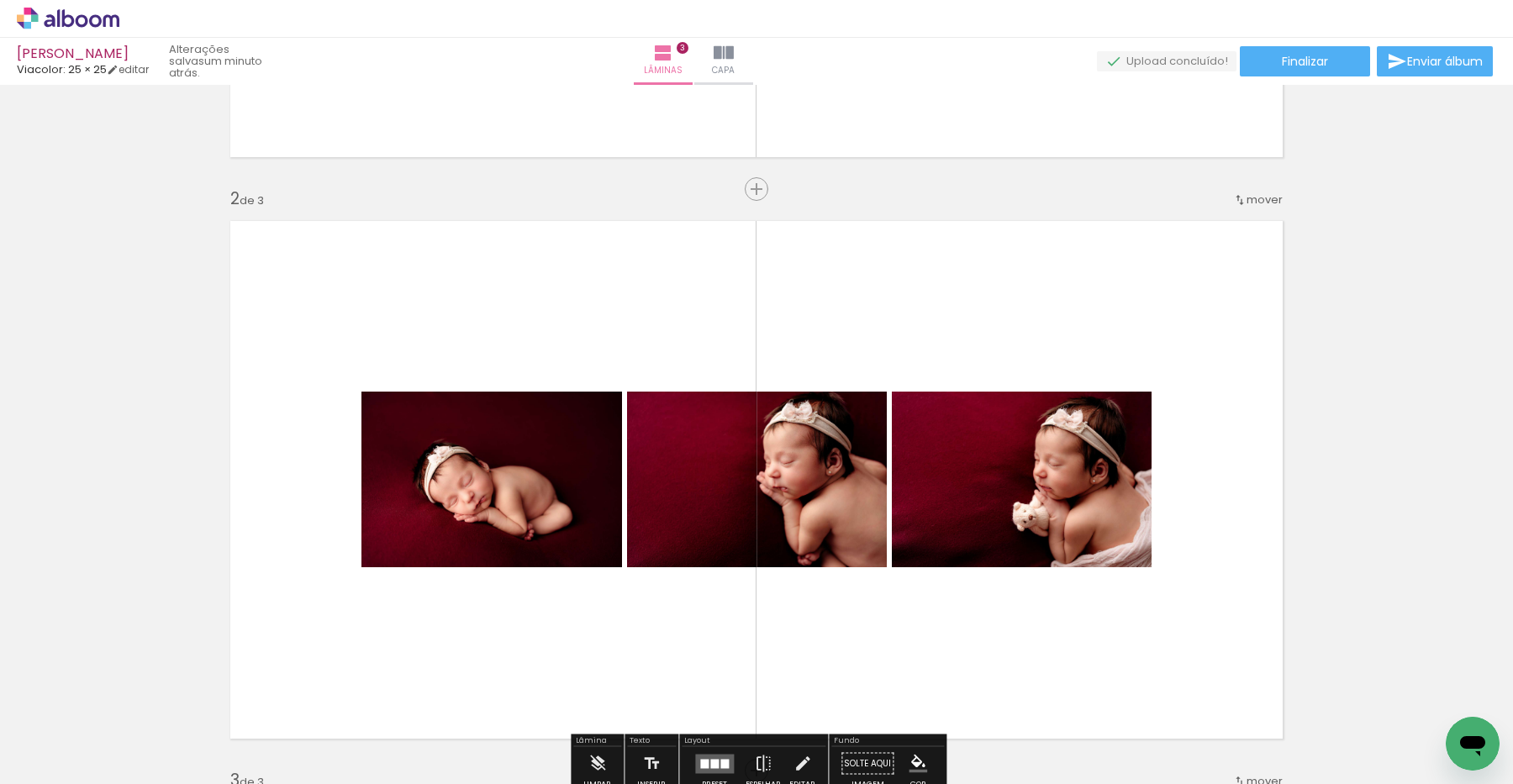
scroll to position [507, 0]
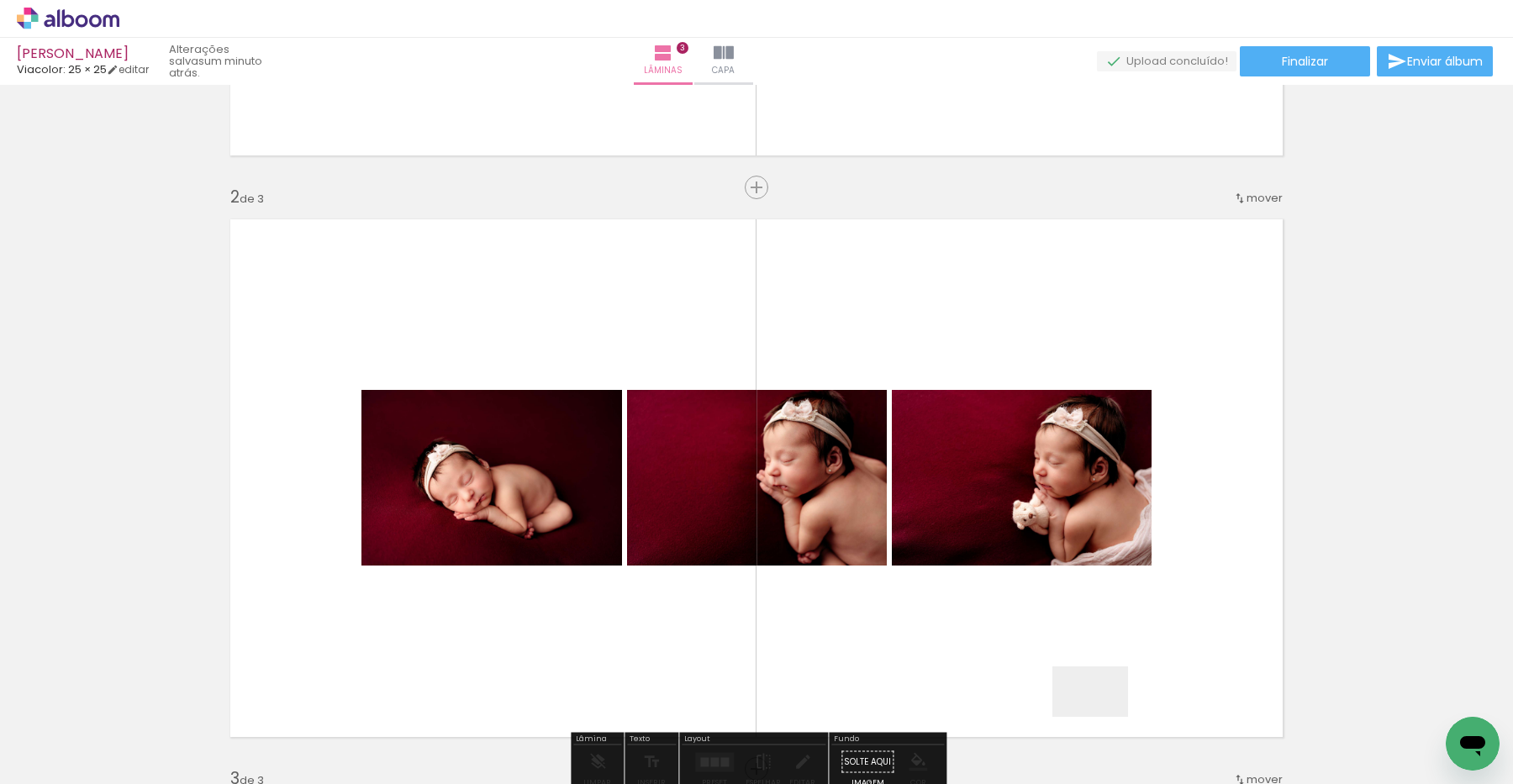
drag, startPoint x: 1105, startPoint y: 722, endPoint x: 1067, endPoint y: 625, distance: 104.2
click at [1069, 618] on quentale-workspace at bounding box center [756, 392] width 1513 height 784
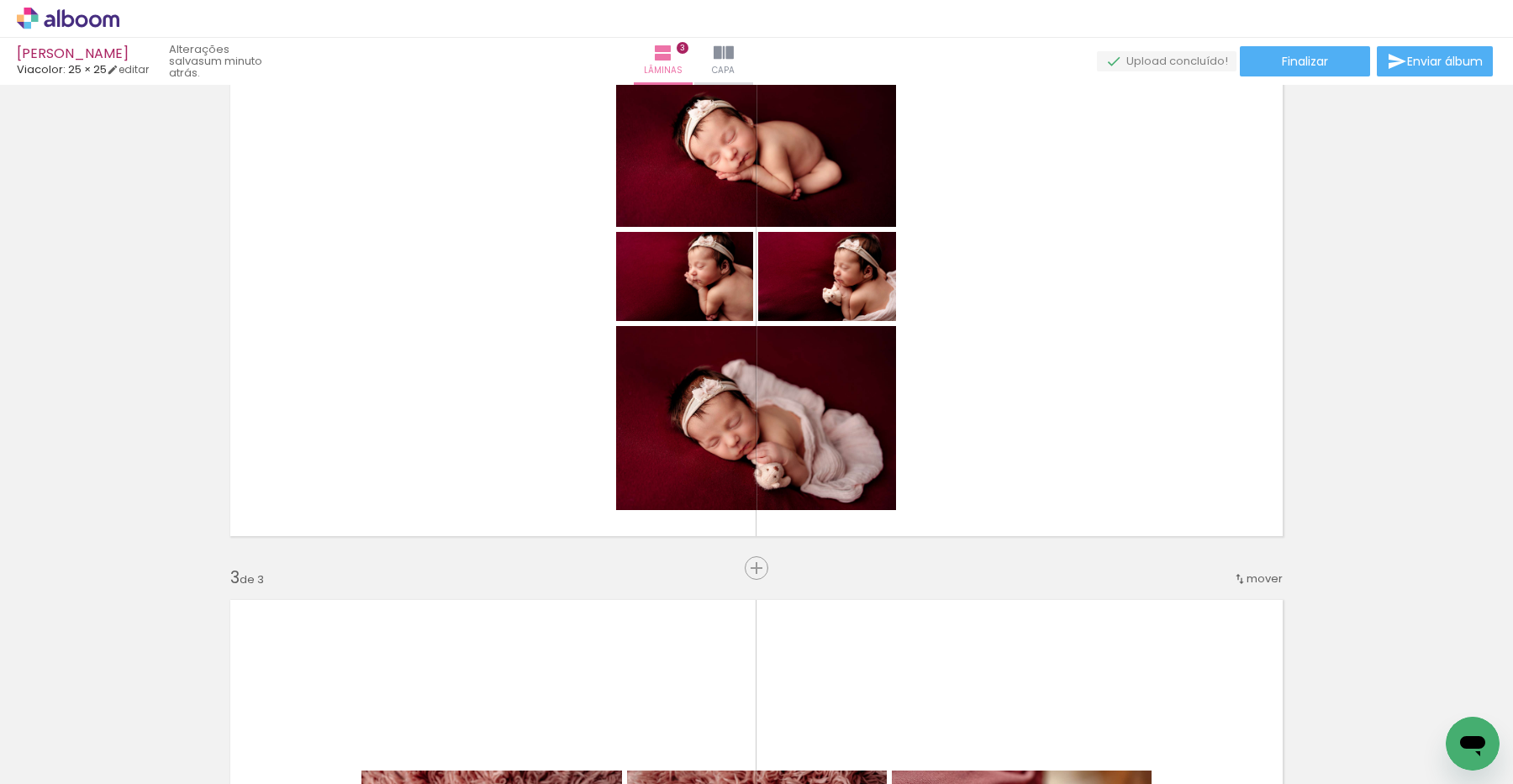
scroll to position [752, 0]
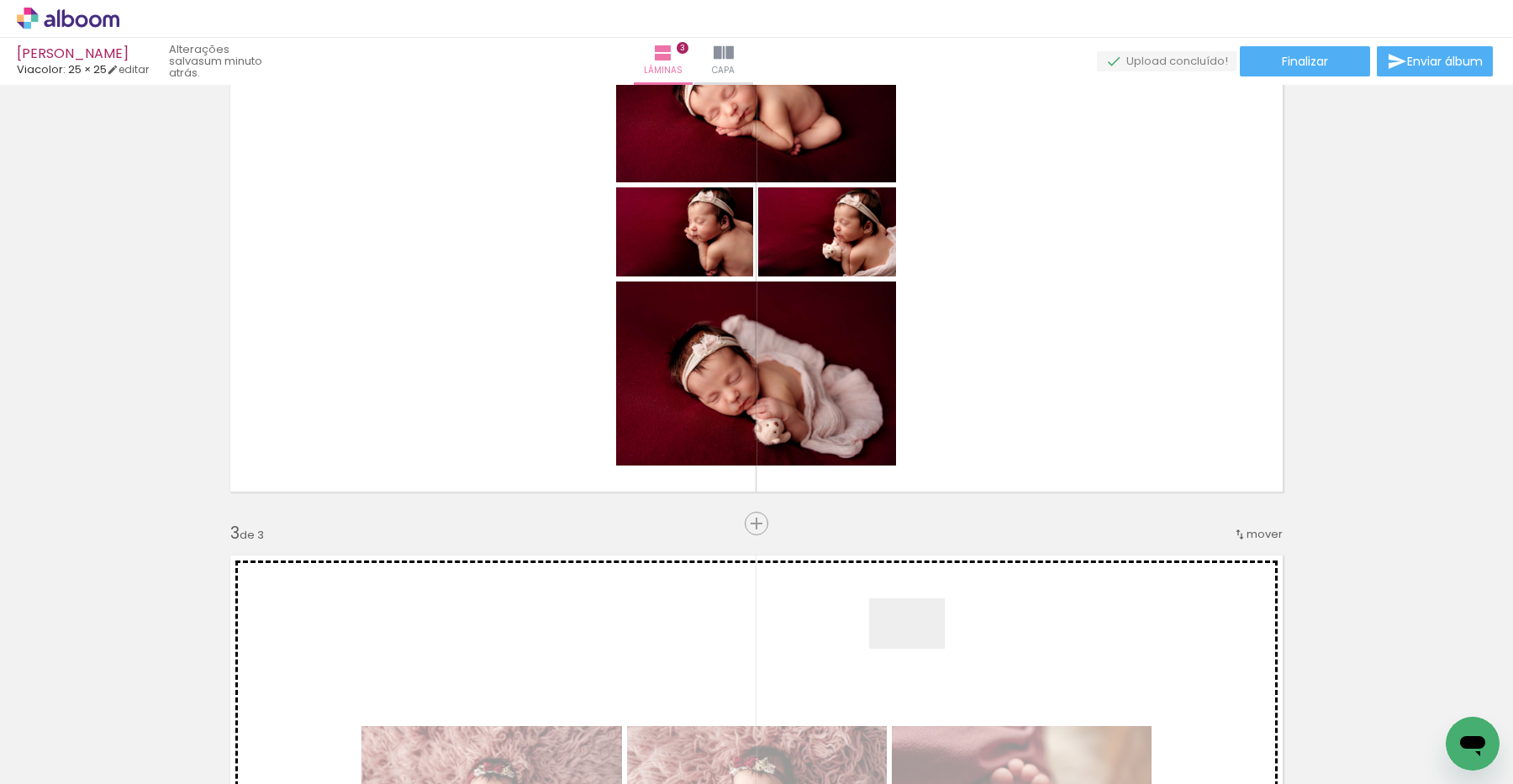
drag, startPoint x: 976, startPoint y: 711, endPoint x: 937, endPoint y: 669, distance: 57.3
click at [913, 646] on quentale-workspace at bounding box center [756, 392] width 1513 height 784
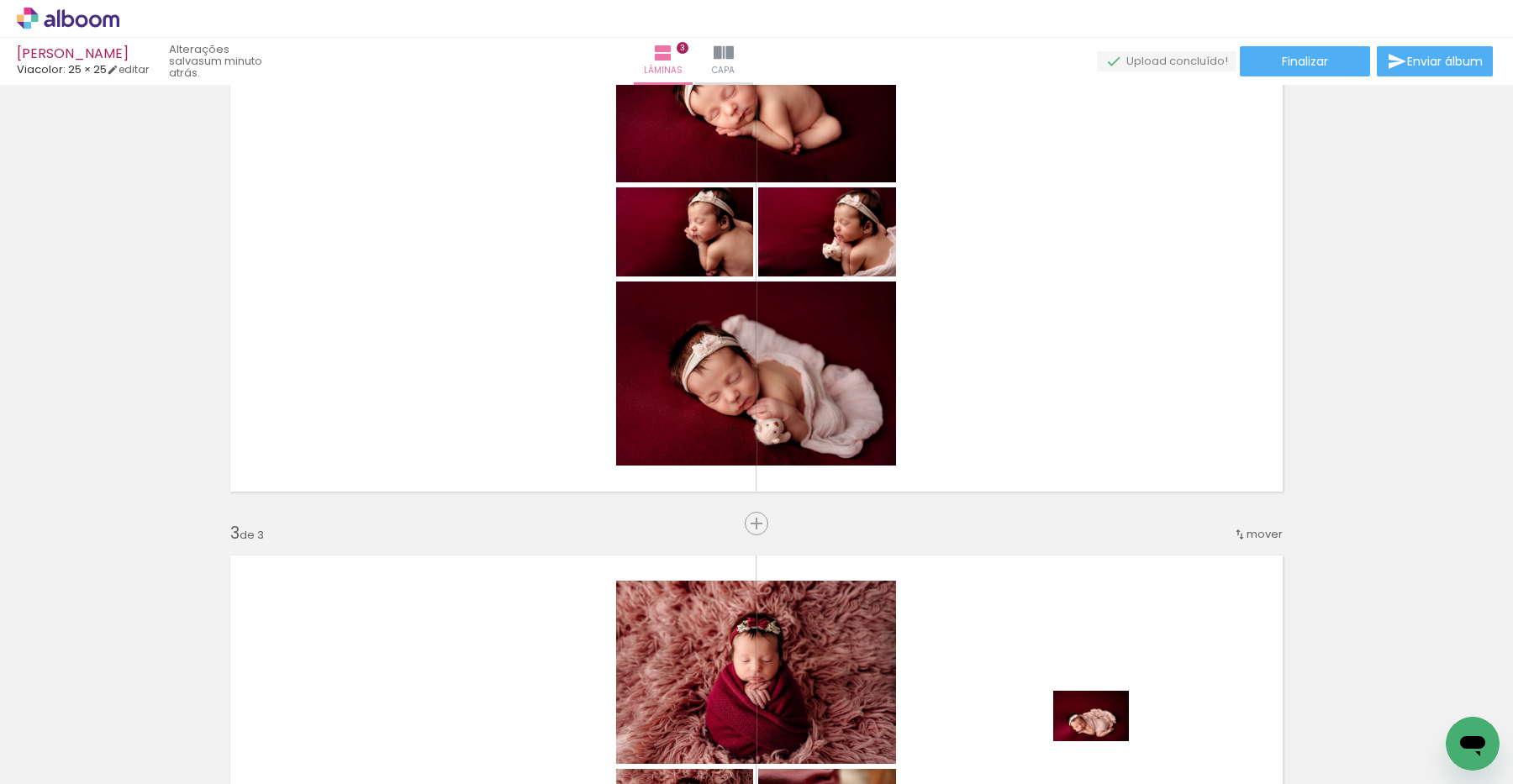
drag, startPoint x: 1054, startPoint y: 697, endPoint x: 1086, endPoint y: 743, distance: 56.0
click at [1087, 743] on div at bounding box center [1067, 728] width 83 height 56
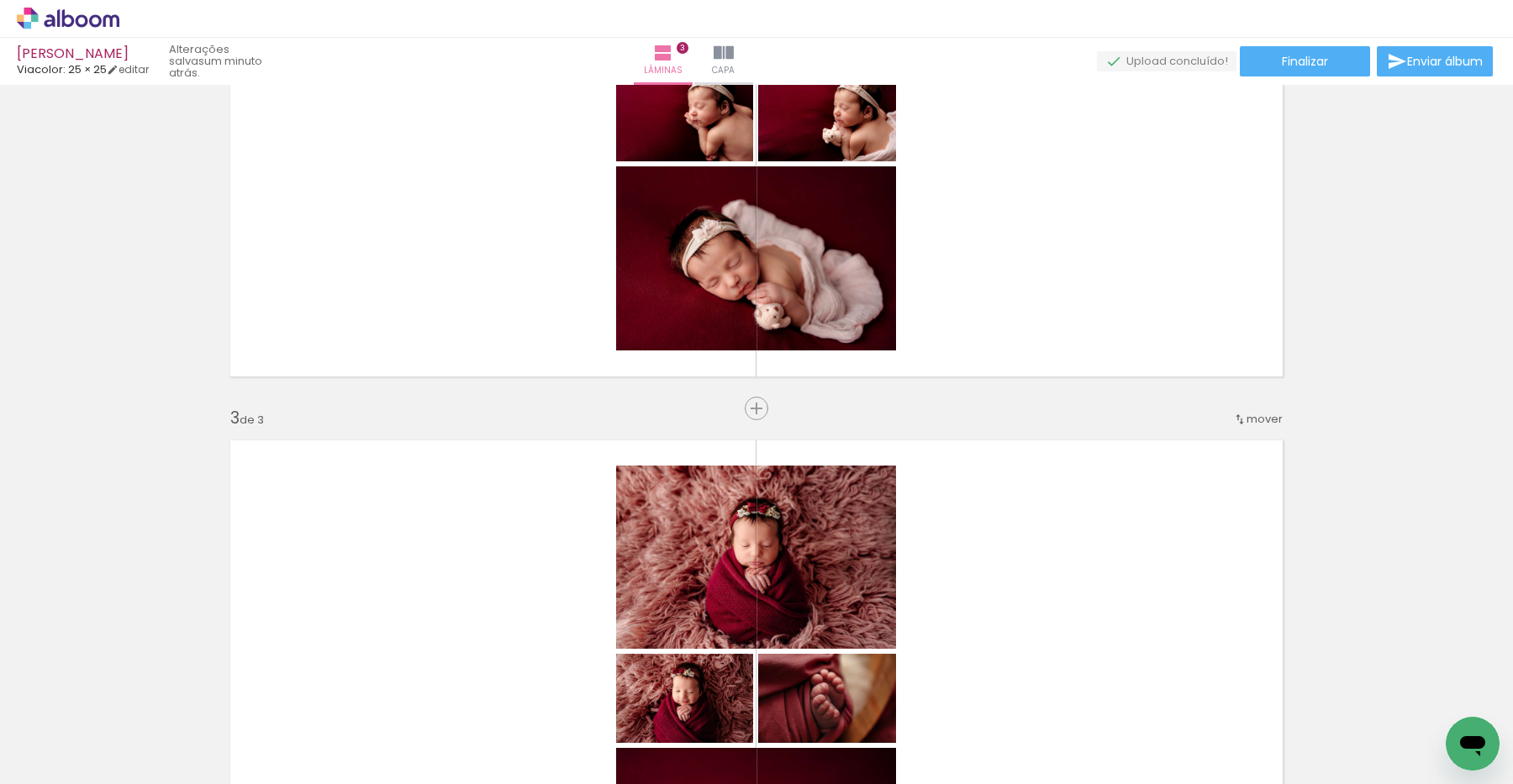
scroll to position [1239, 0]
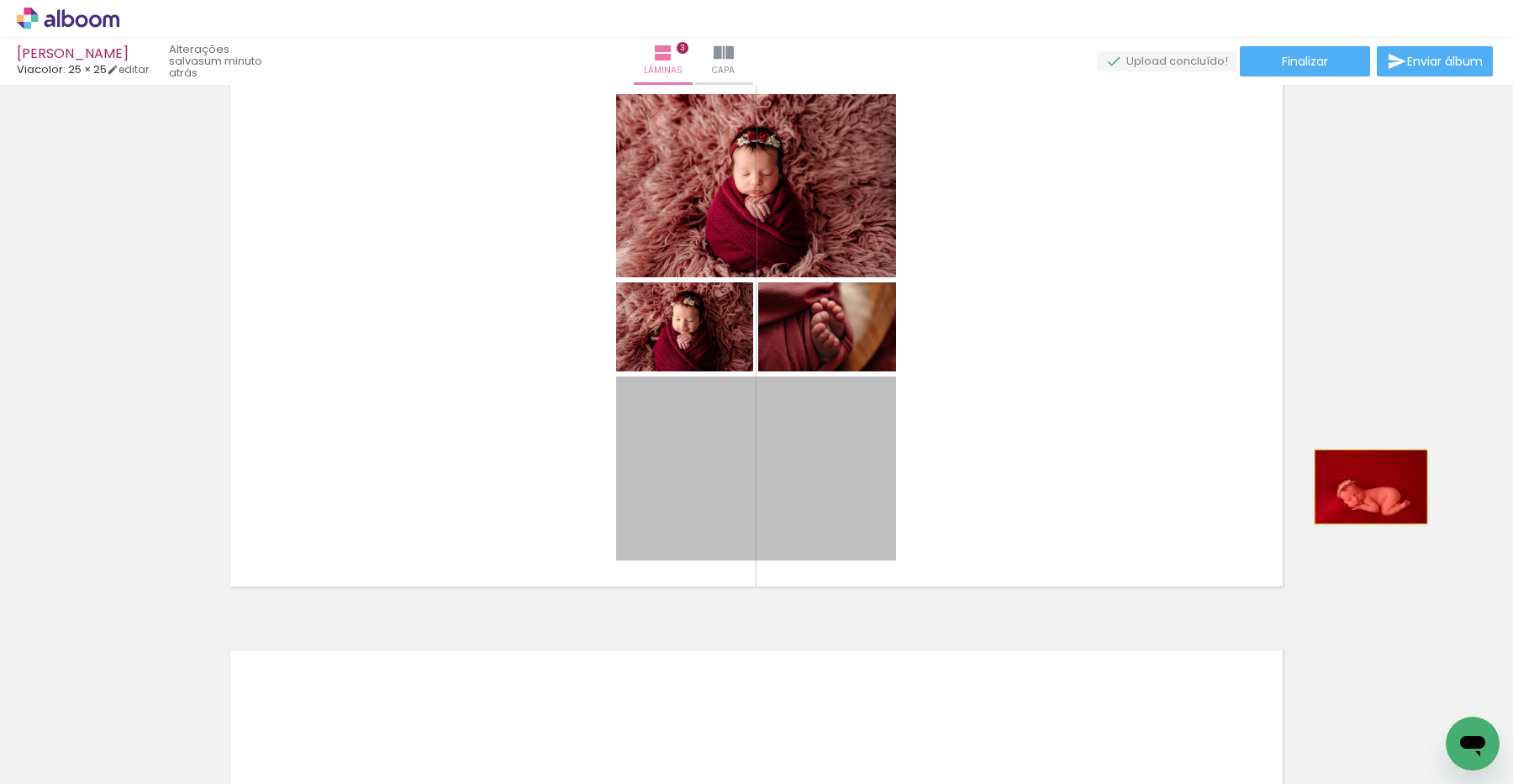
drag, startPoint x: 763, startPoint y: 509, endPoint x: 1370, endPoint y: 487, distance: 607.4
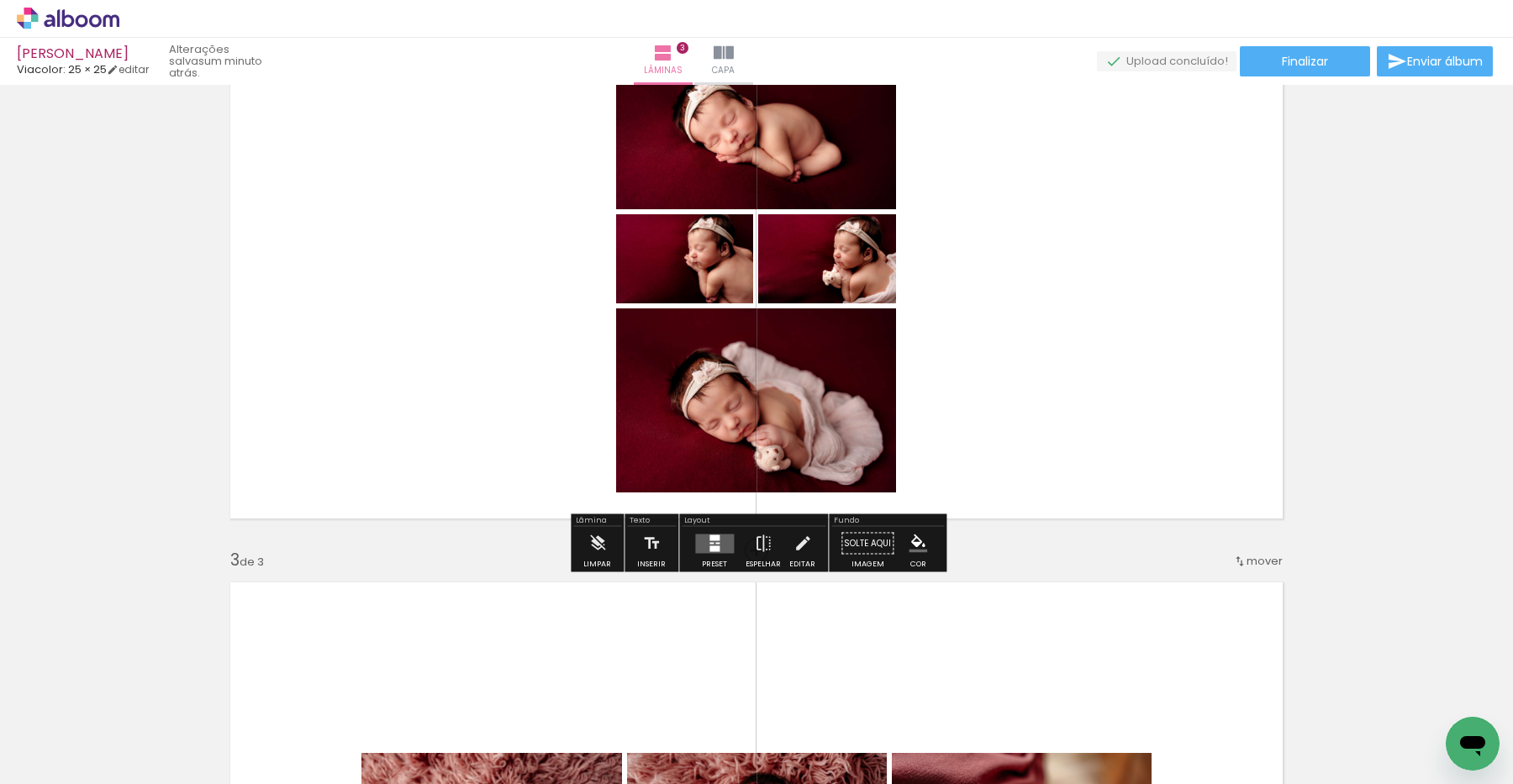
scroll to position [756, 0]
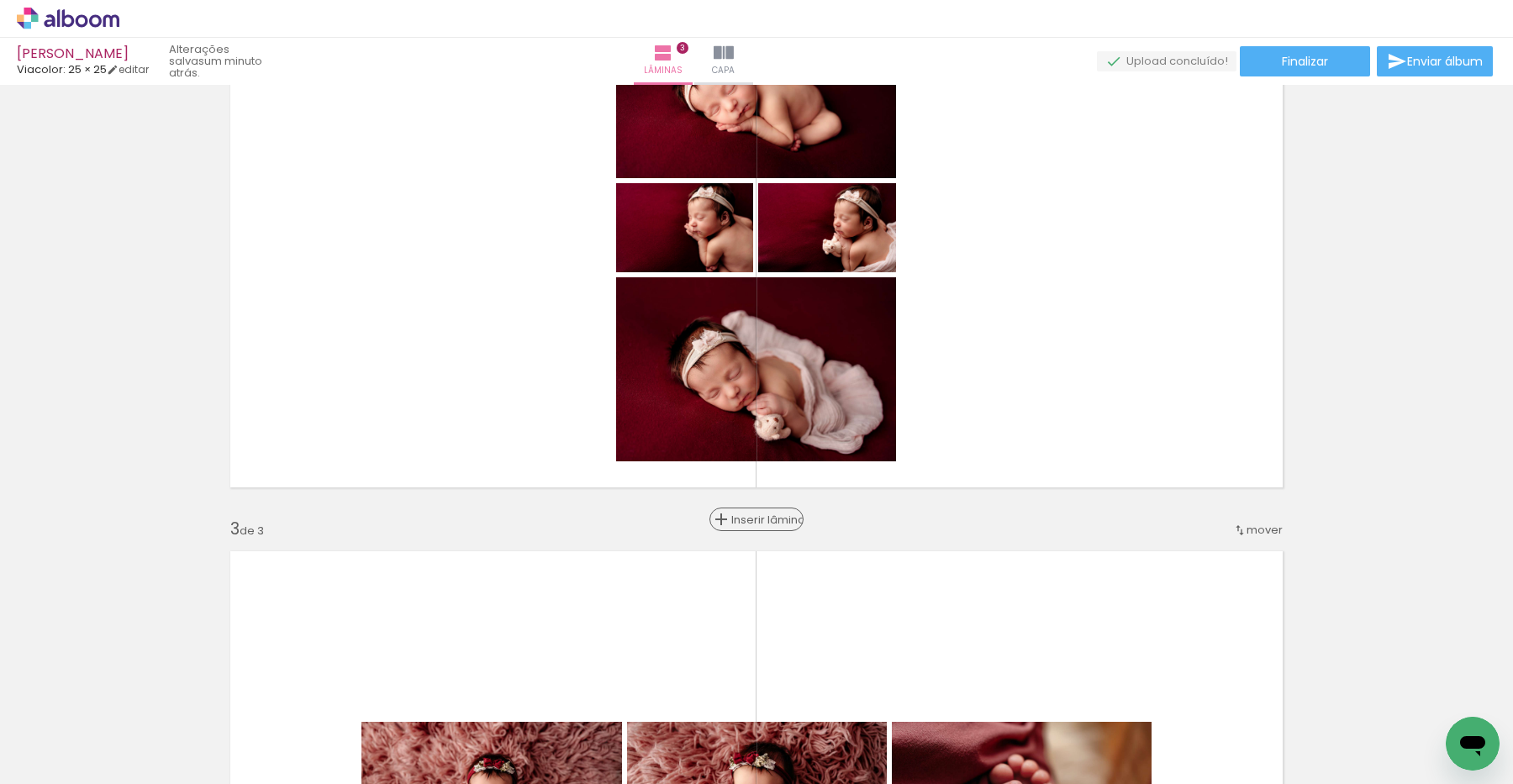
click at [759, 519] on span "Inserir lâmina" at bounding box center [763, 520] width 65 height 11
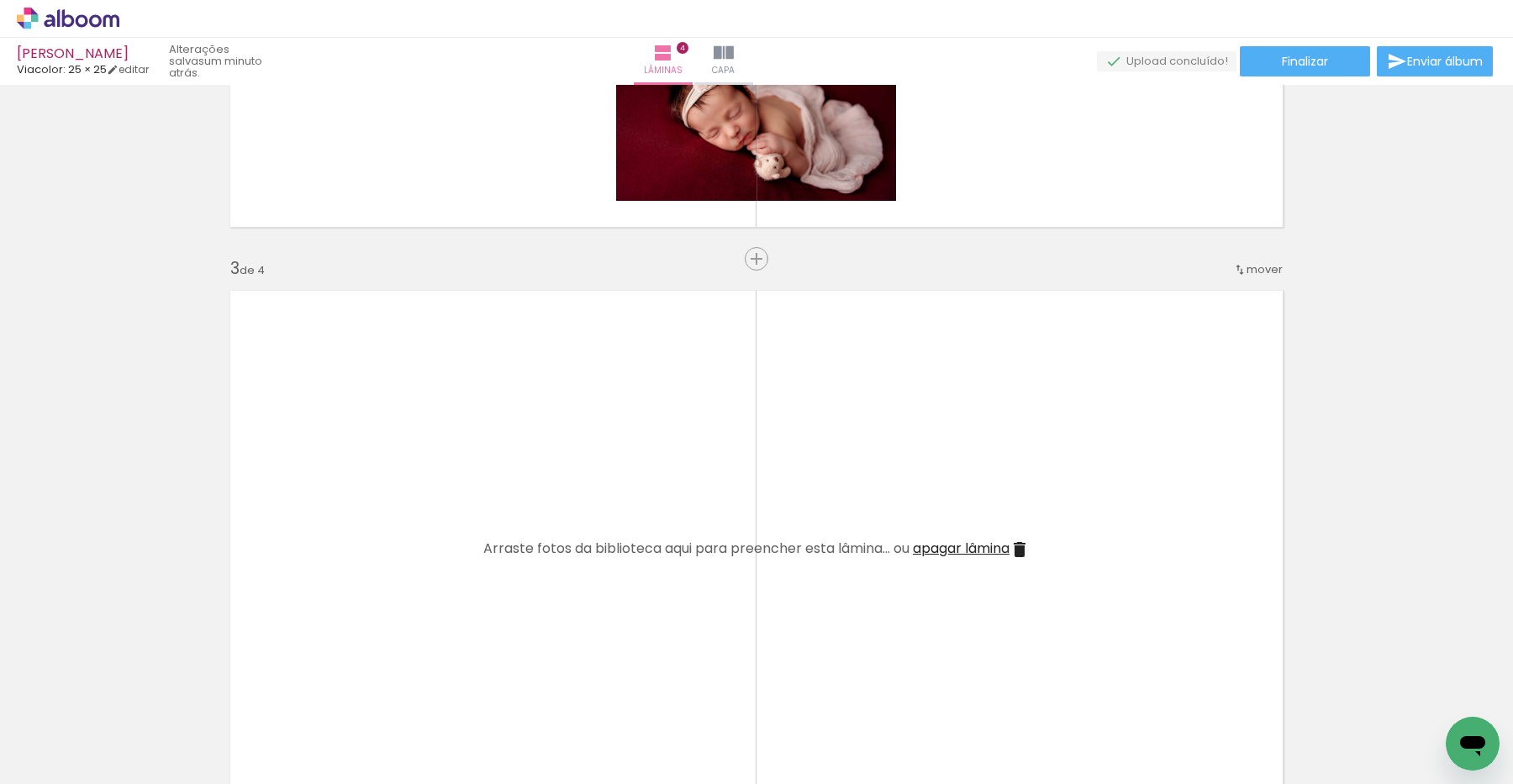
scroll to position [1105, 0]
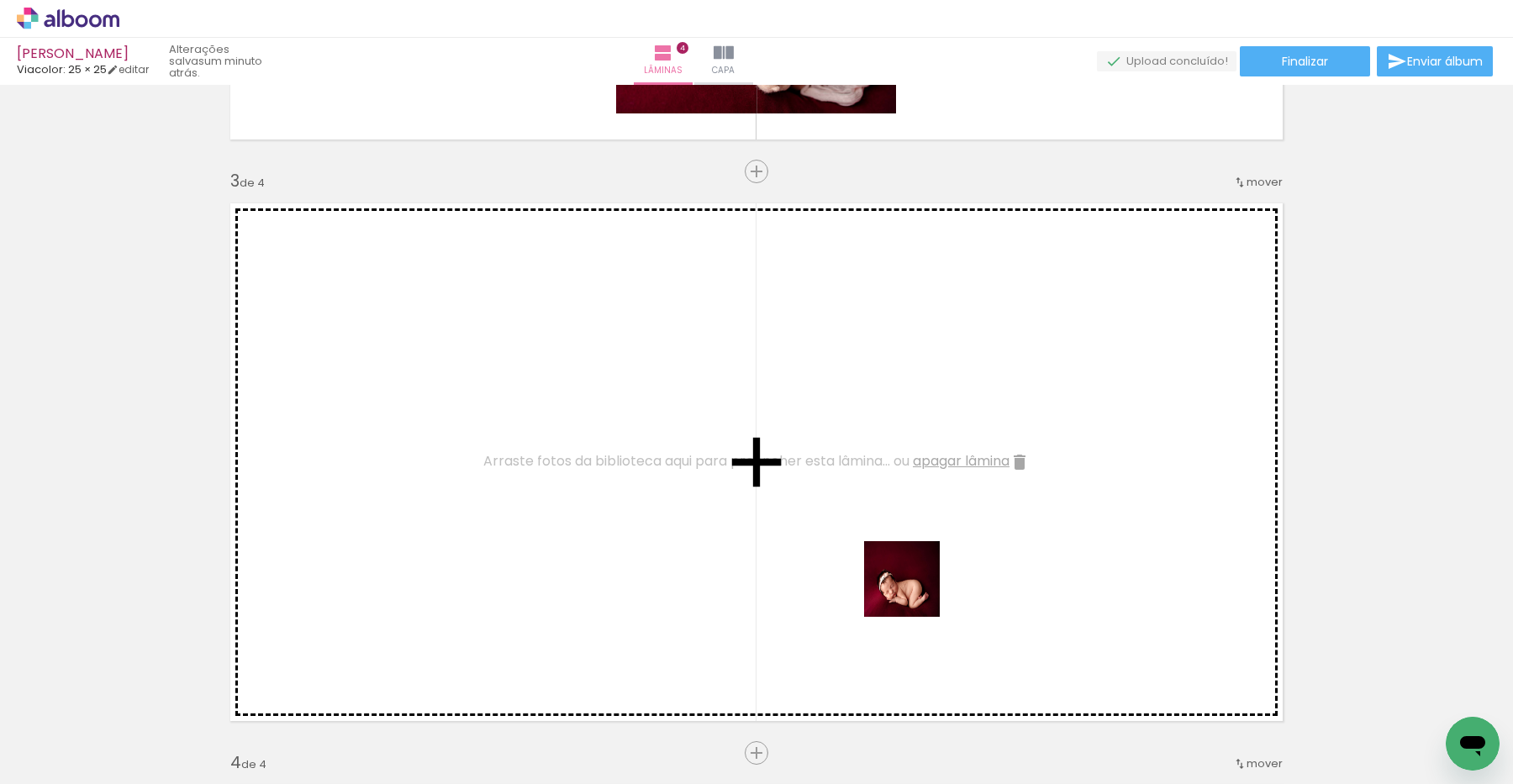
drag, startPoint x: 960, startPoint y: 706, endPoint x: 974, endPoint y: 611, distance: 96.0
click at [909, 576] on quentale-workspace at bounding box center [756, 392] width 1513 height 784
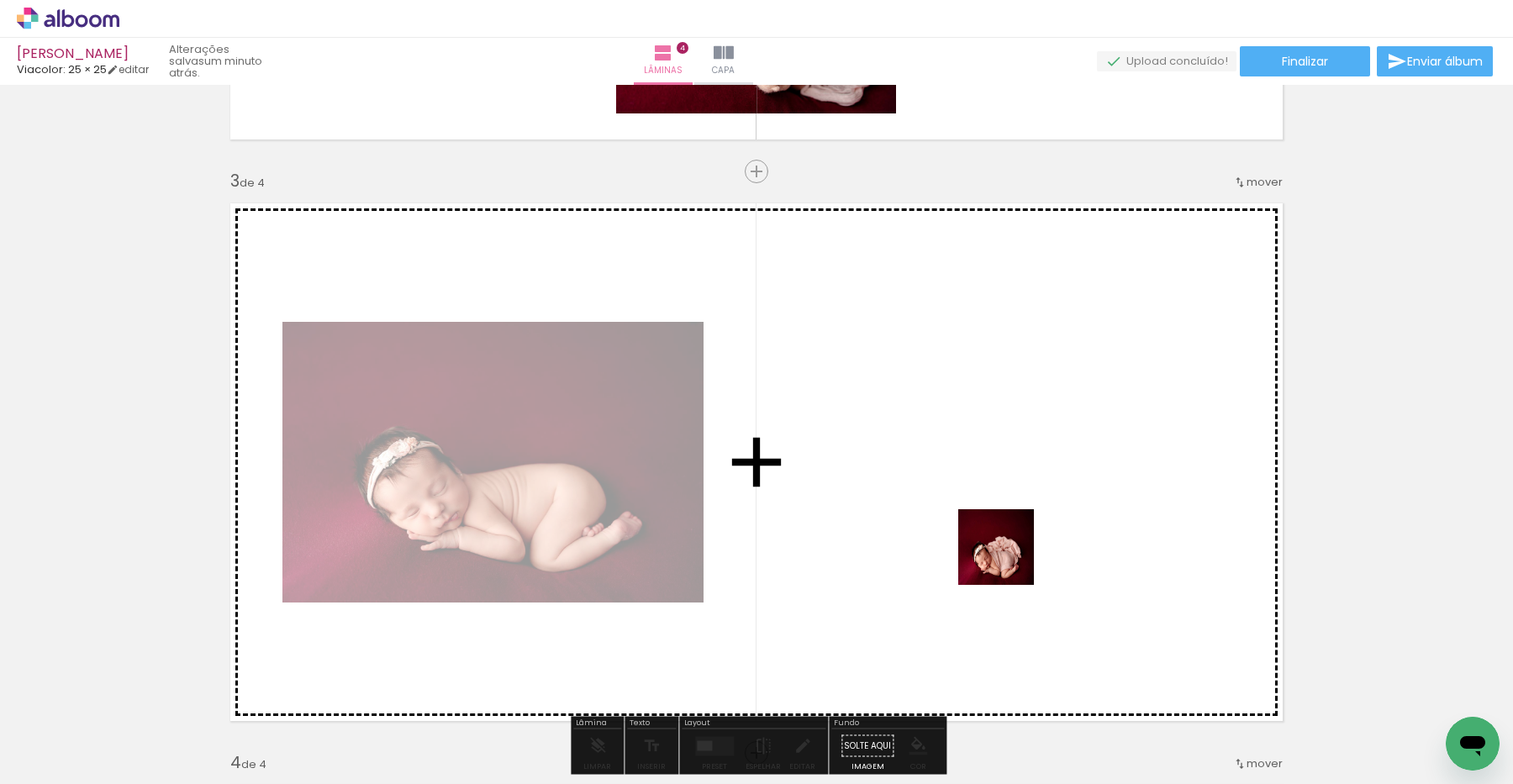
drag, startPoint x: 1017, startPoint y: 568, endPoint x: 998, endPoint y: 550, distance: 26.2
click at [998, 550] on quentale-workspace at bounding box center [756, 392] width 1513 height 784
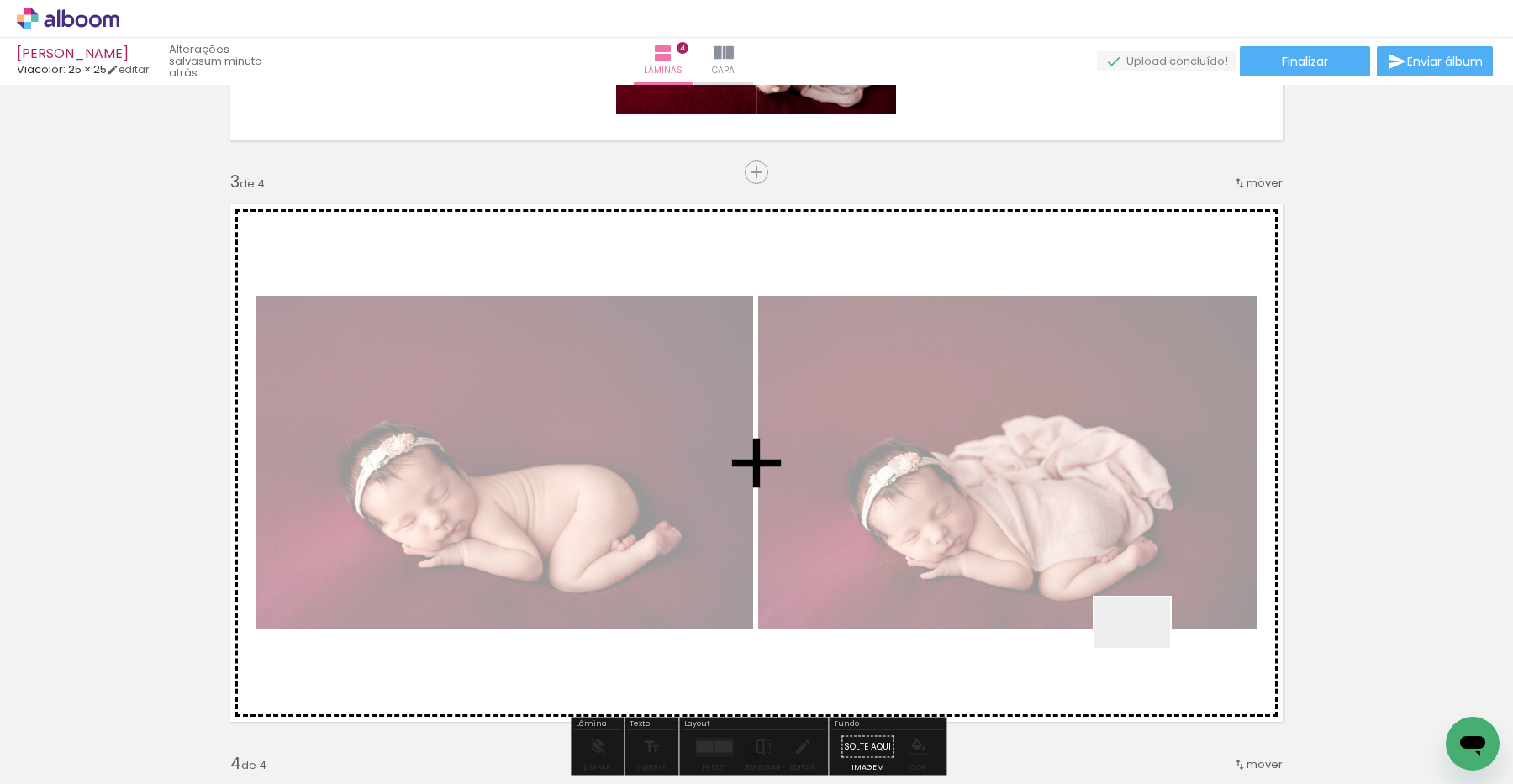
drag, startPoint x: 1149, startPoint y: 660, endPoint x: 1145, endPoint y: 648, distance: 12.6
click at [1145, 648] on quentale-workspace at bounding box center [756, 392] width 1513 height 784
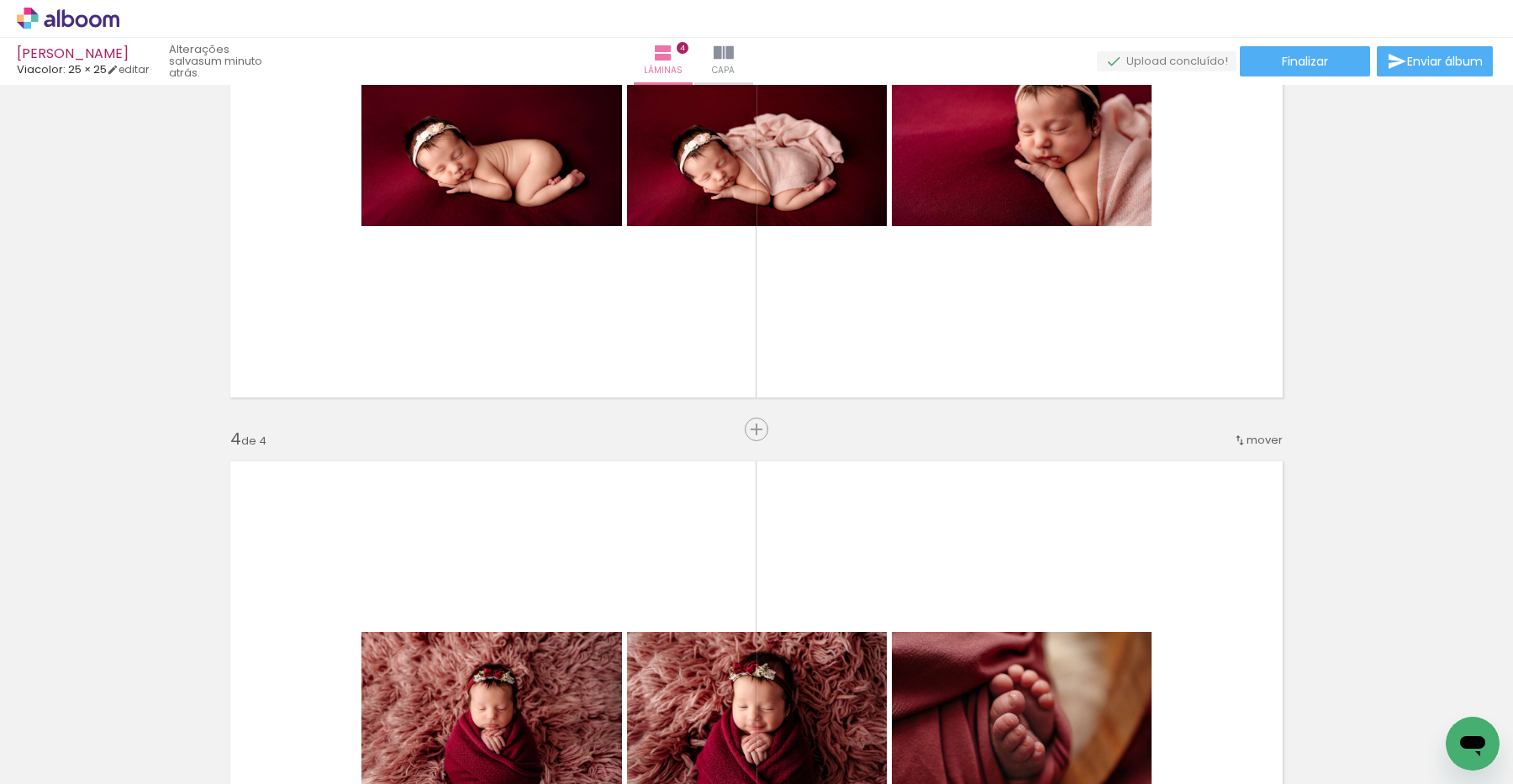
scroll to position [1439, 0]
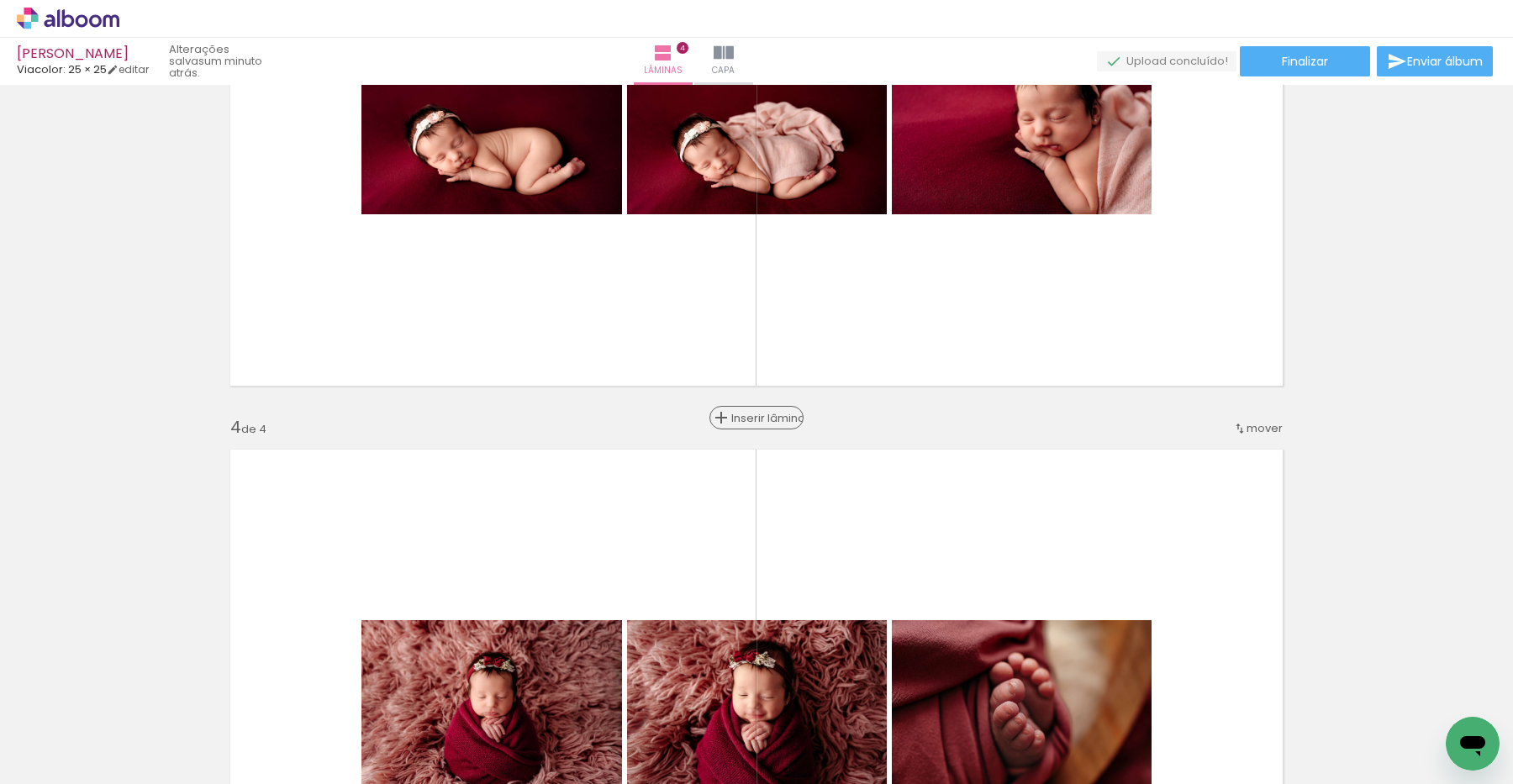
click at [752, 418] on span "Inserir lâmina" at bounding box center [763, 419] width 65 height 11
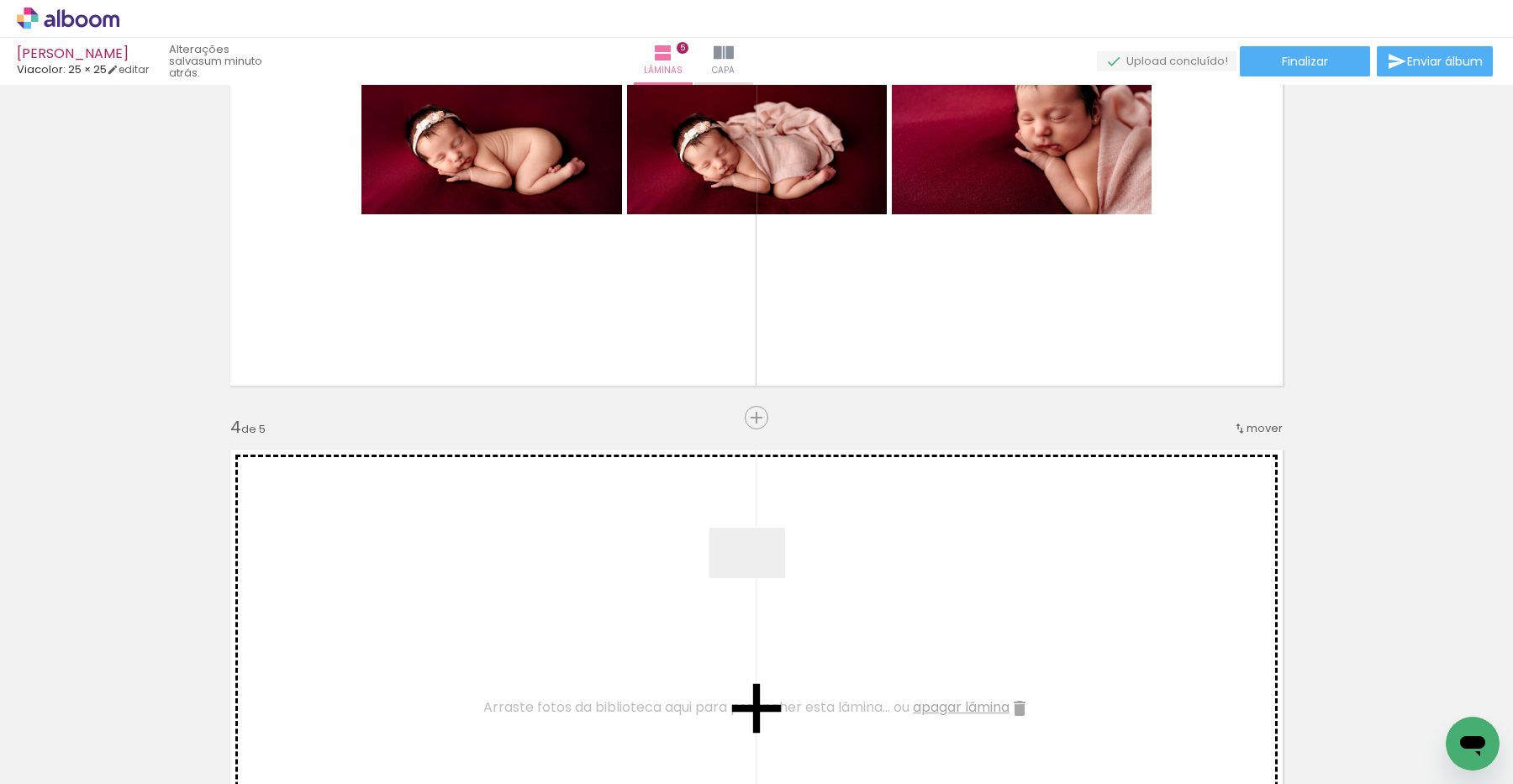
drag, startPoint x: 1249, startPoint y: 734, endPoint x: 760, endPoint y: 578, distance: 513.3
click at [760, 578] on quentale-workspace at bounding box center [756, 392] width 1513 height 784
